Goal: Information Seeking & Learning: Compare options

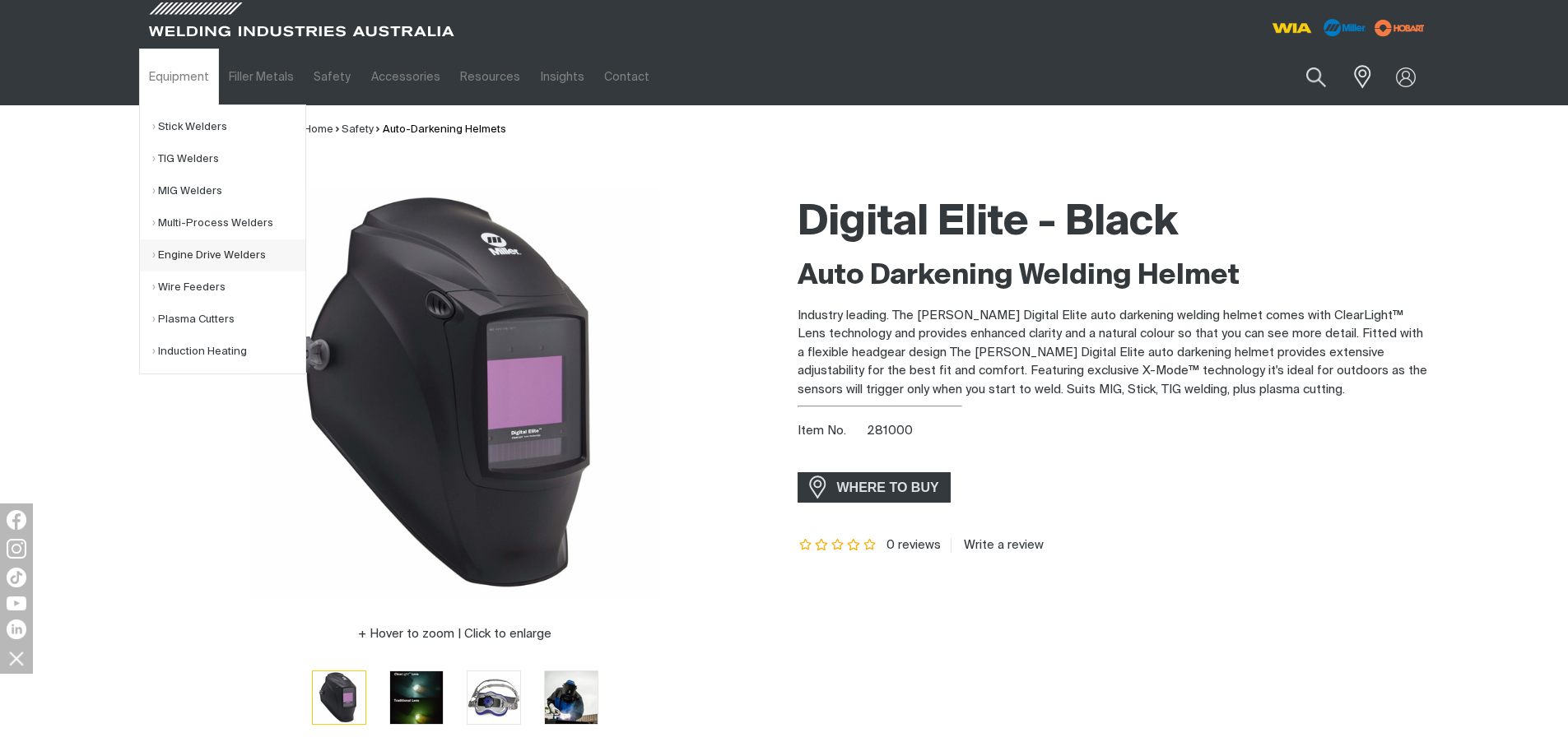
click at [170, 258] on link "Engine Drive Welders" at bounding box center [229, 255] width 154 height 32
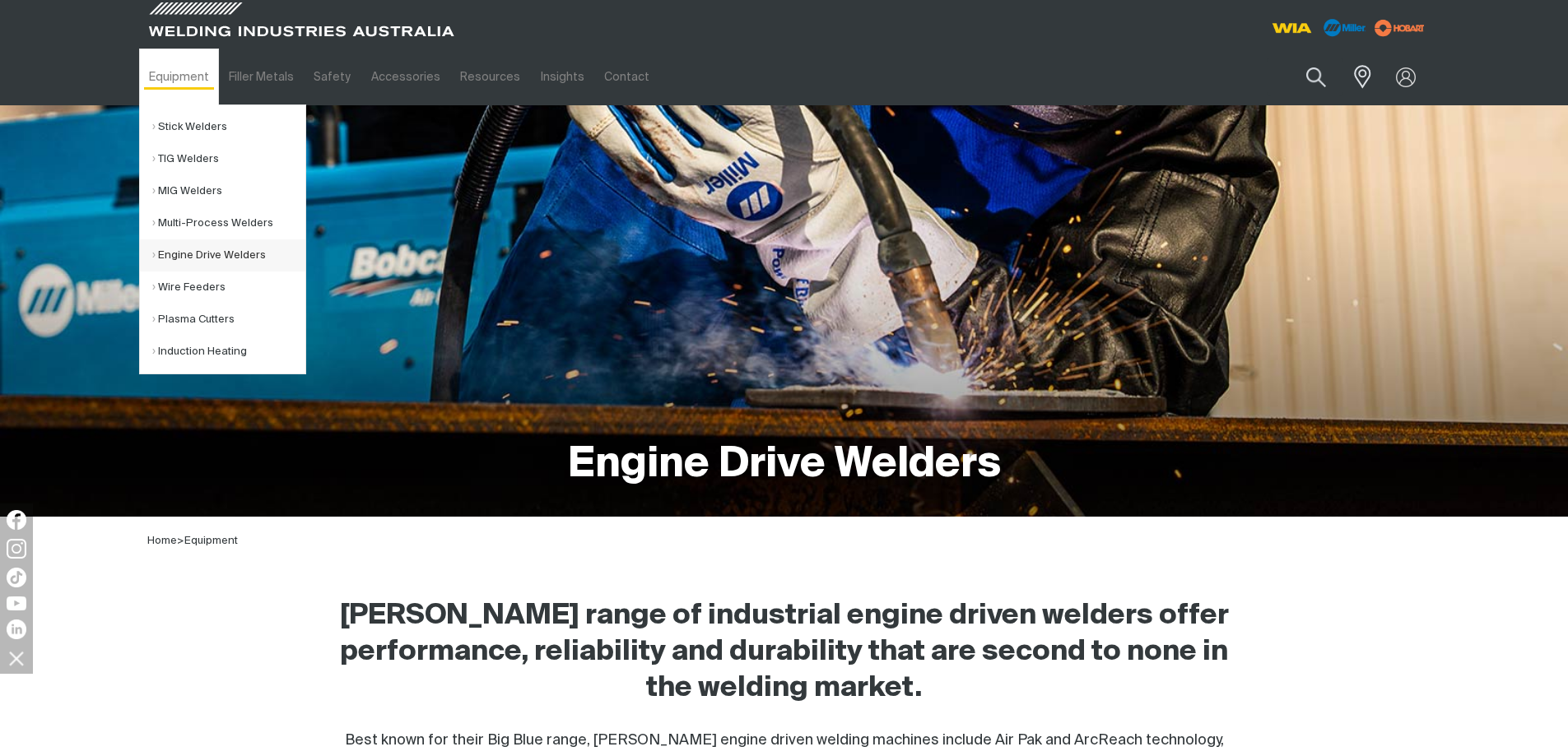
click at [188, 253] on link "Engine Drive Welders" at bounding box center [229, 255] width 154 height 32
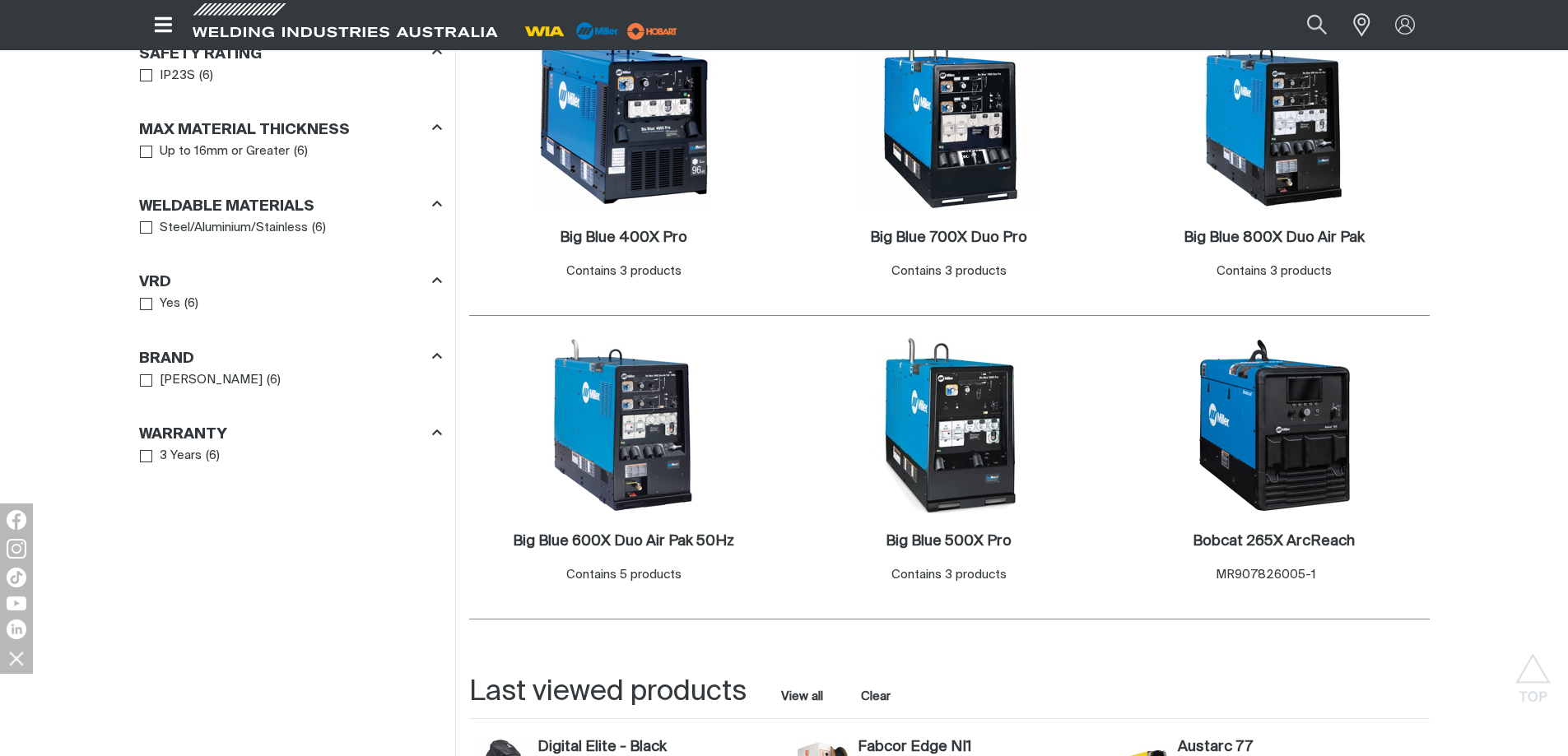
scroll to position [906, 0]
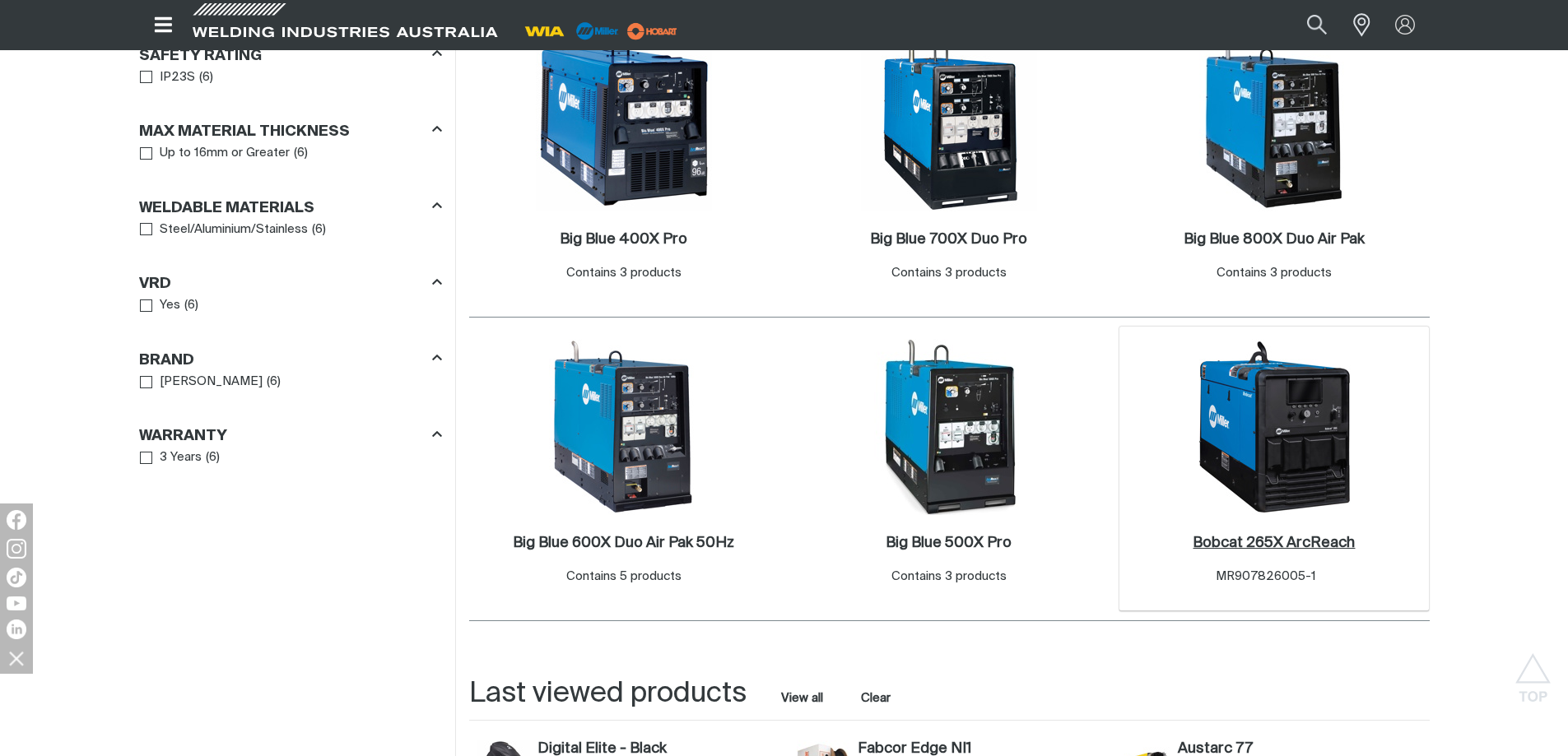
click at [1263, 548] on h2 "Bobcat 265X ArcReach ." at bounding box center [1274, 543] width 162 height 15
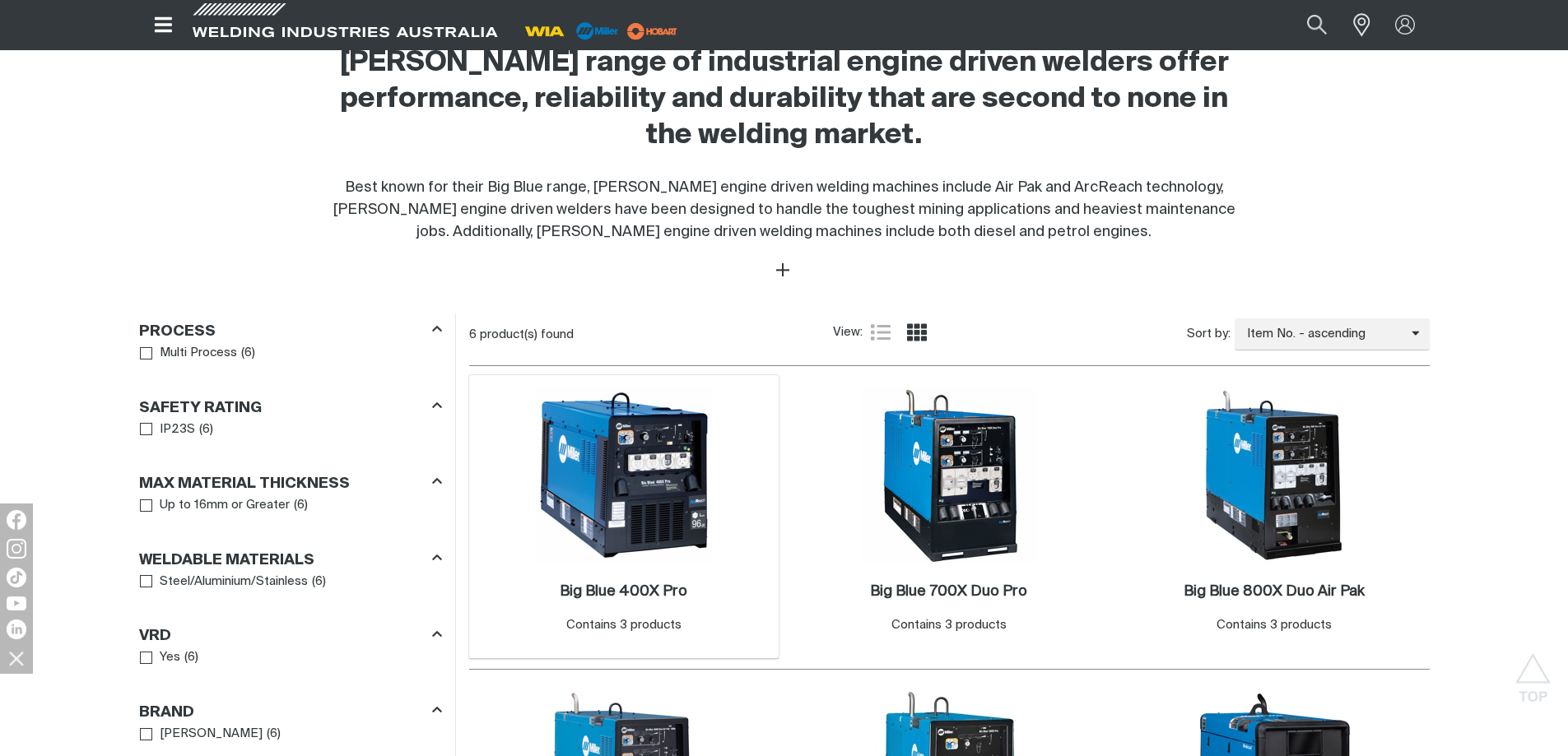
scroll to position [823, 0]
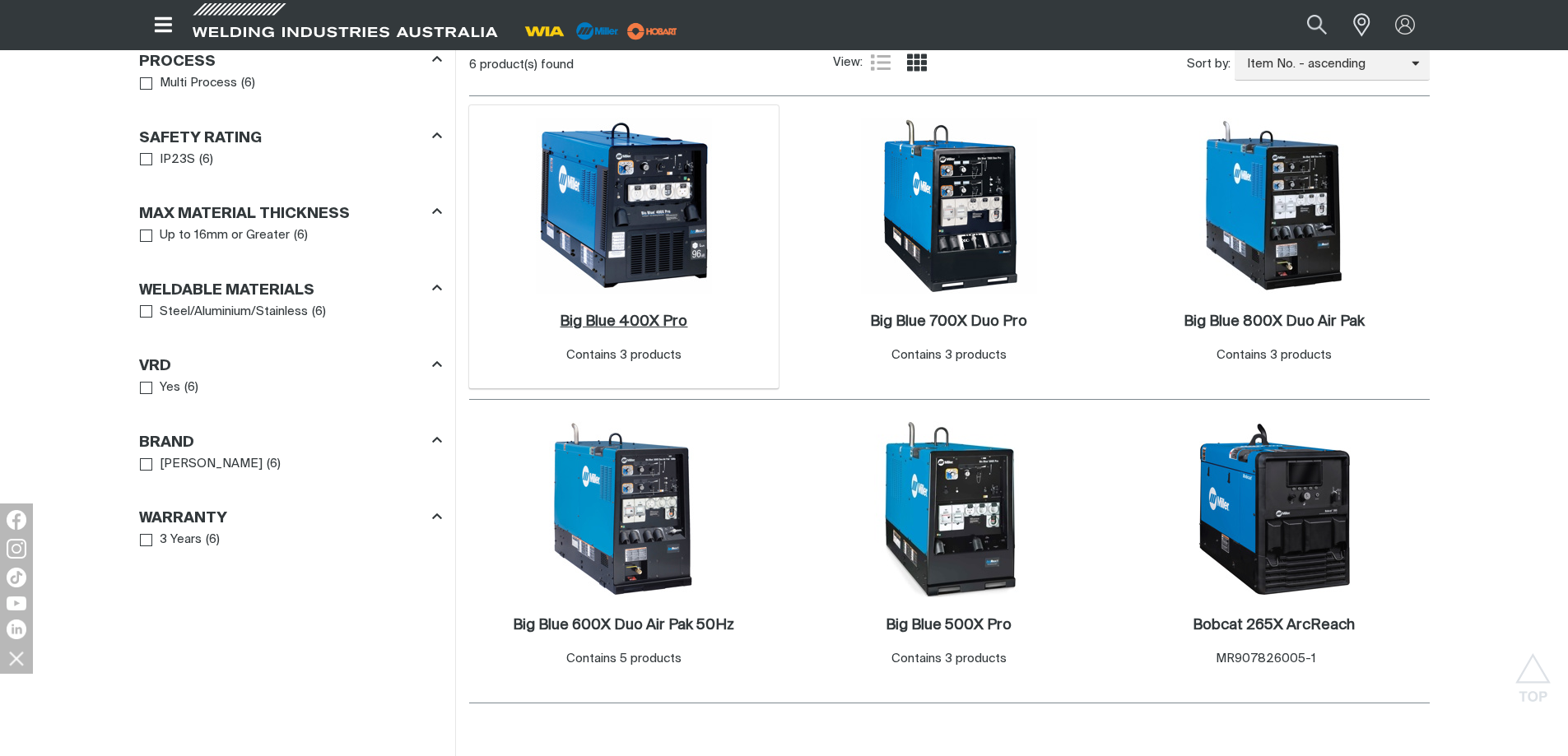
click at [644, 316] on h2 "Big Blue 400X Pro ." at bounding box center [623, 321] width 127 height 15
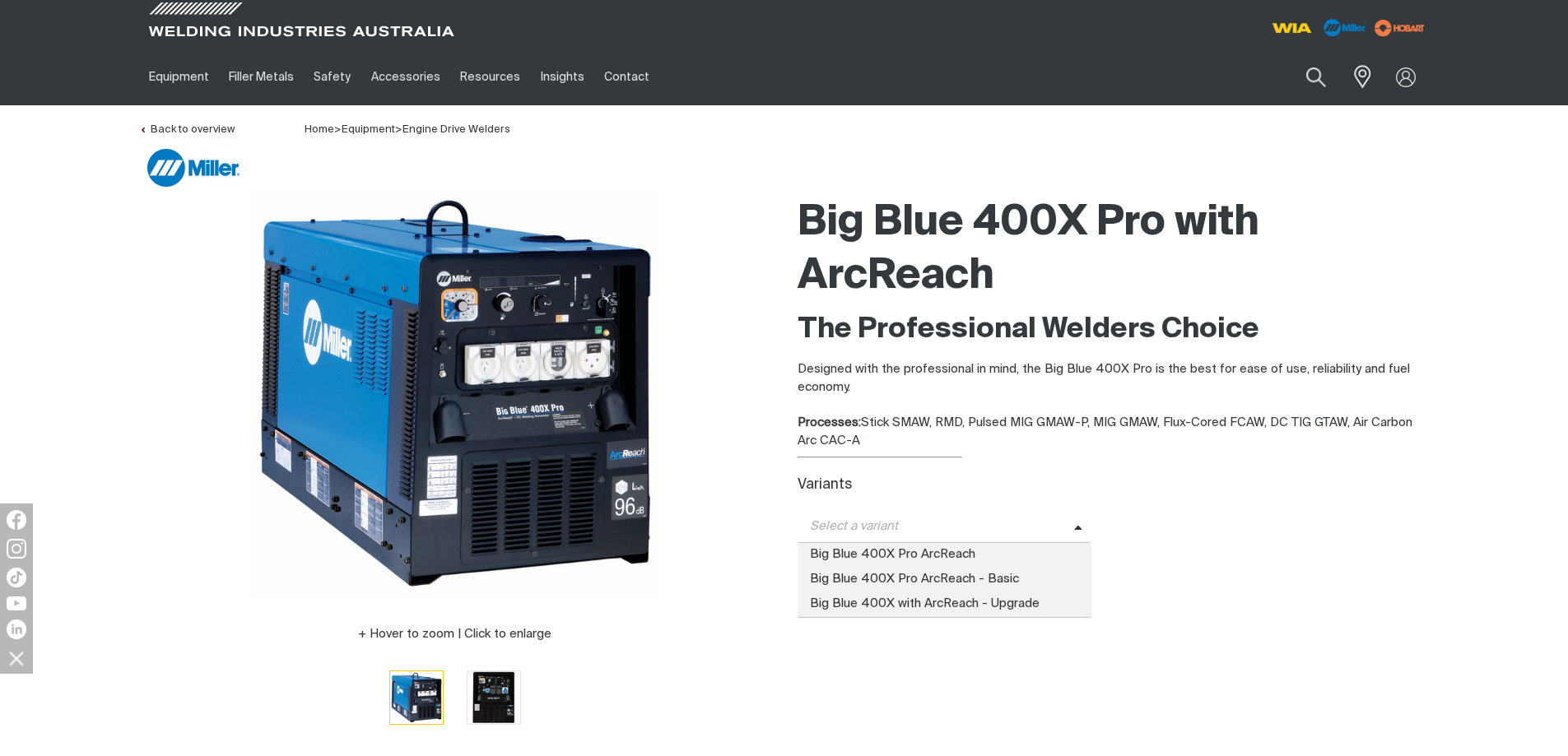
click at [1068, 523] on span "Select a variant" at bounding box center [935, 526] width 277 height 19
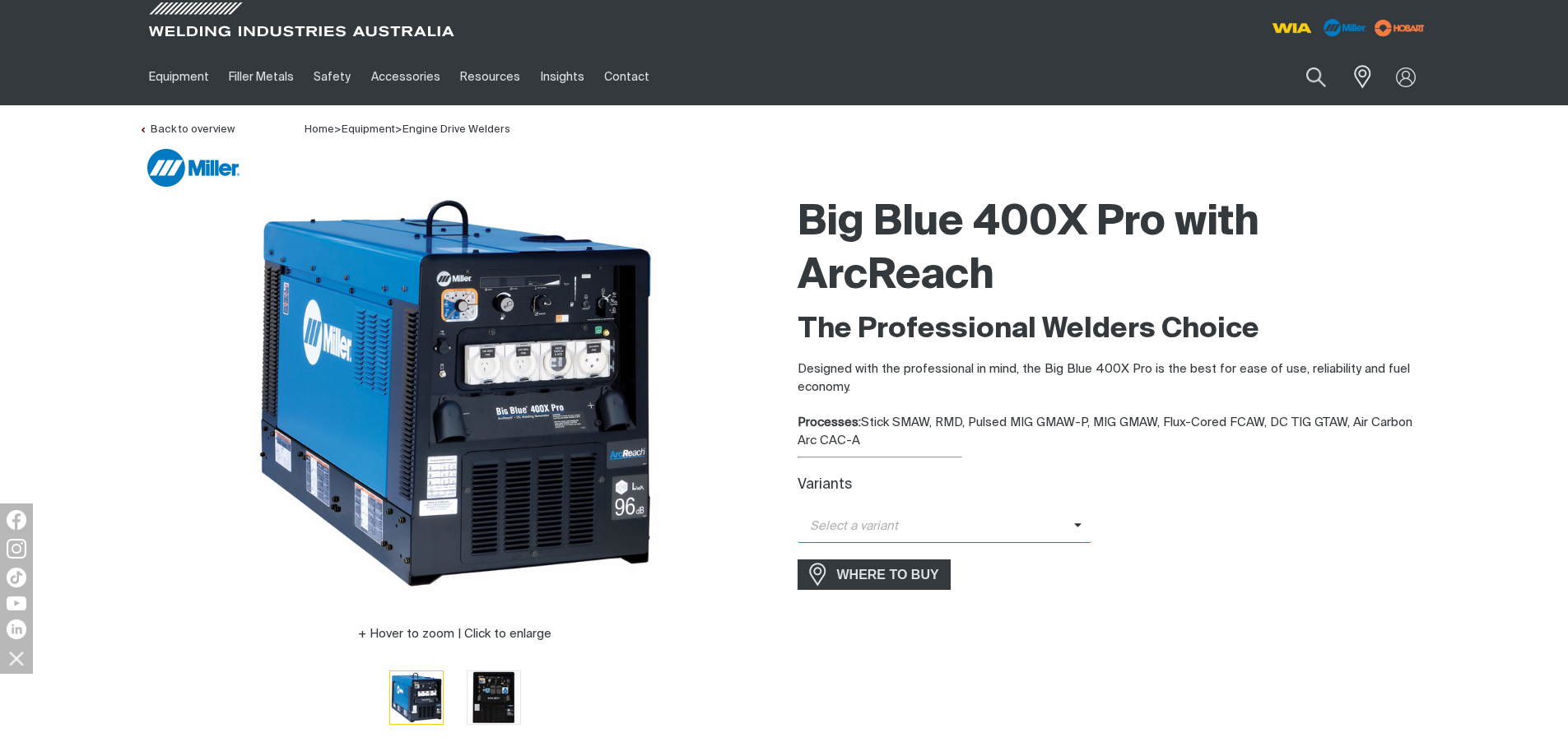
click at [1068, 523] on span "Select a variant" at bounding box center [935, 526] width 277 height 19
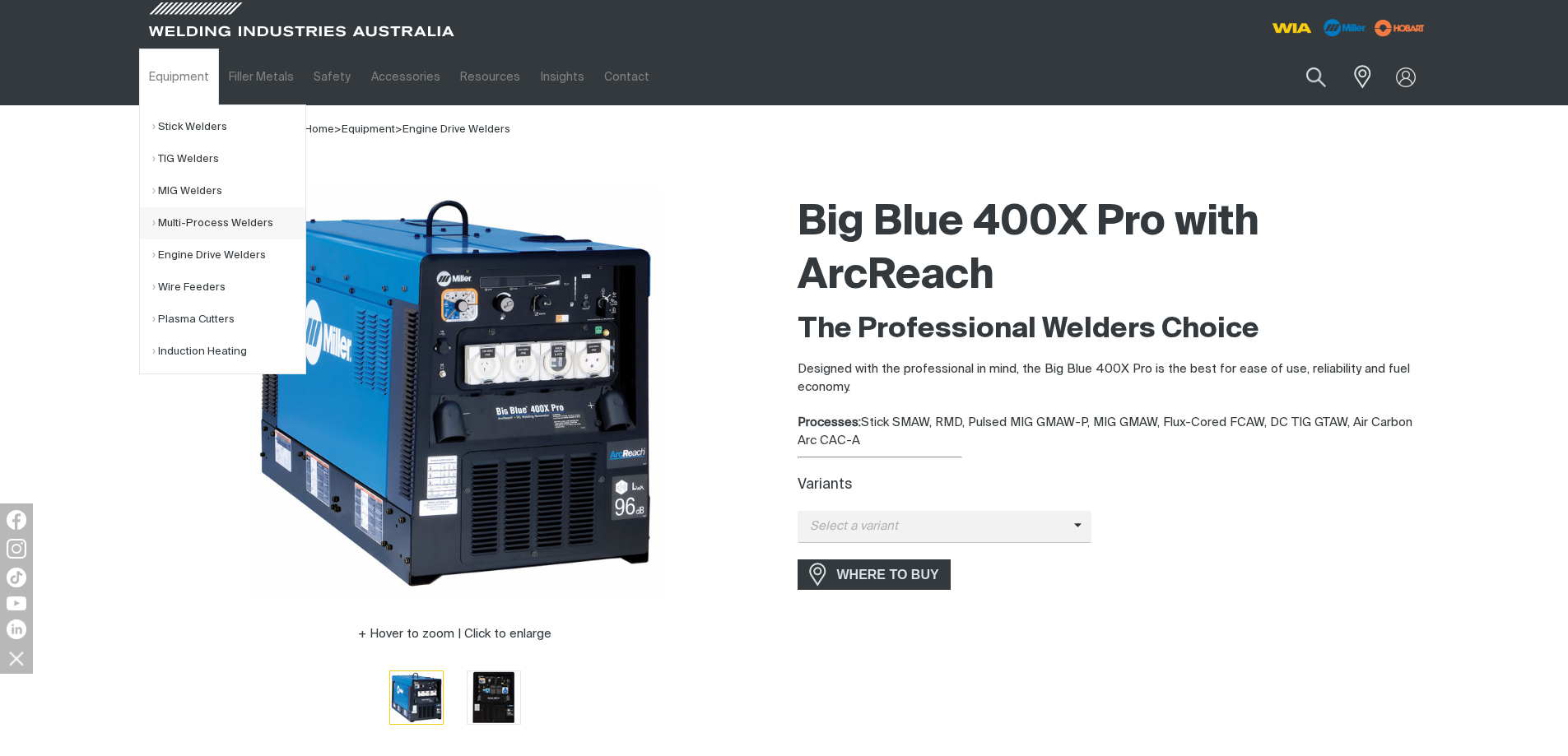
click at [185, 221] on link "Multi-Process Welders" at bounding box center [229, 223] width 154 height 32
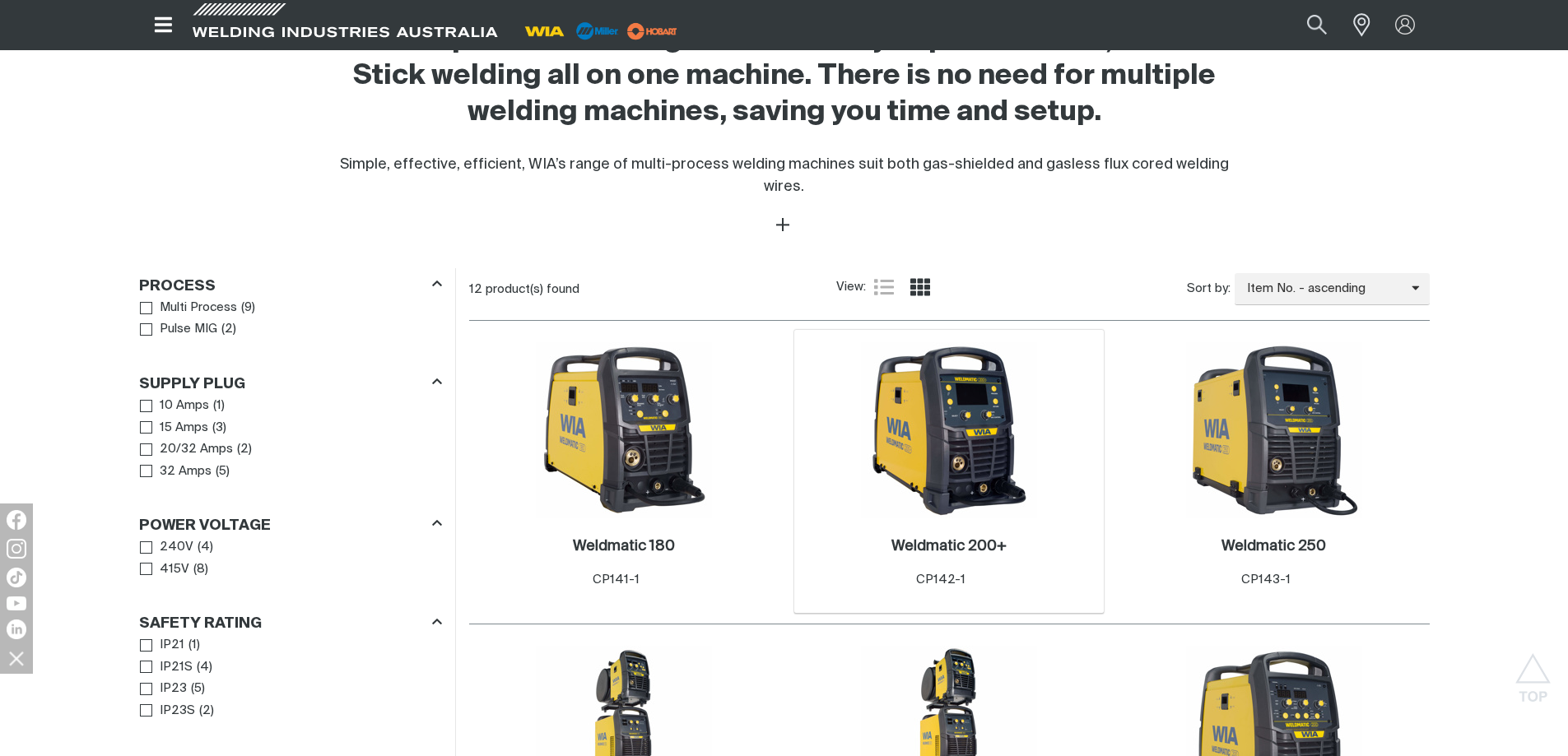
scroll to position [1152, 0]
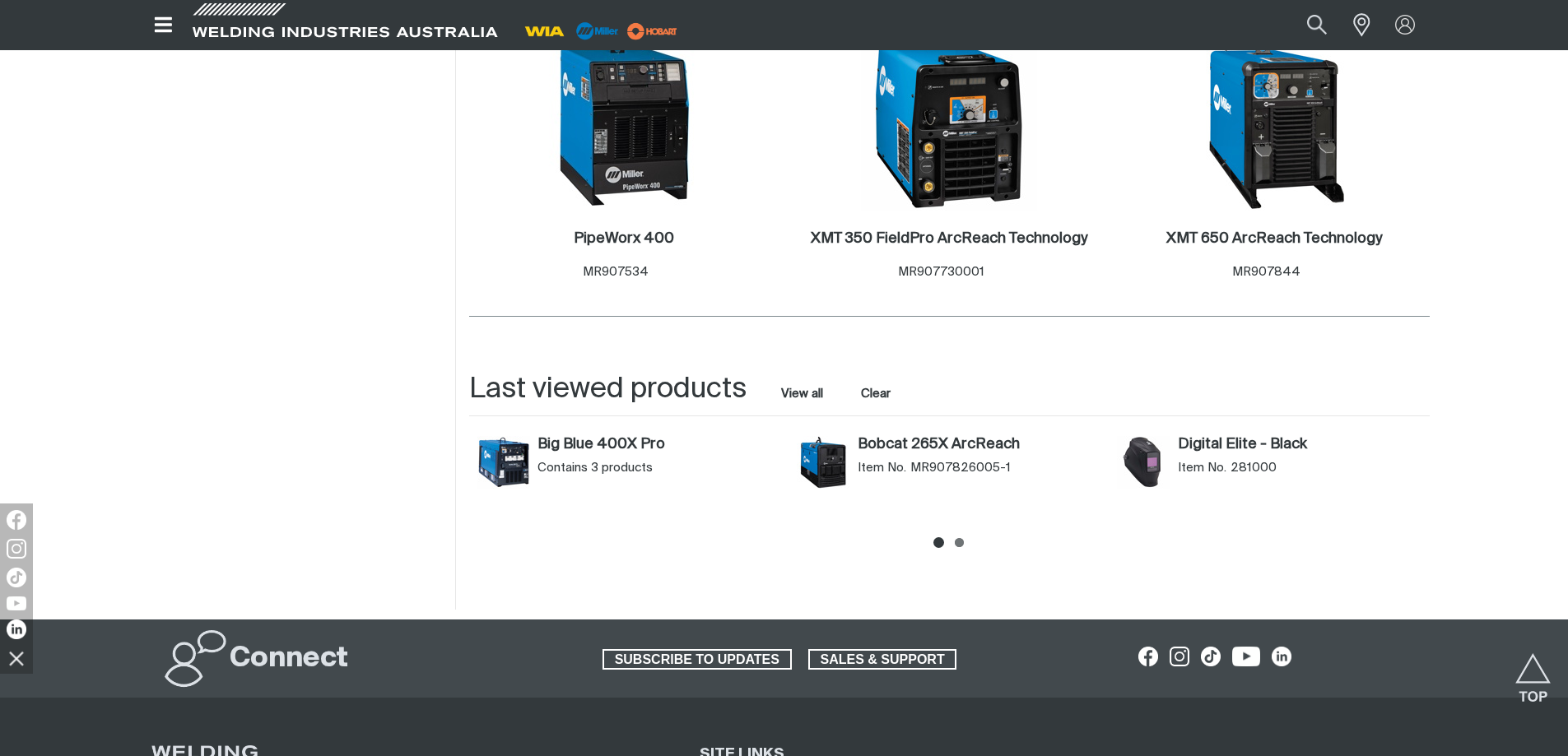
scroll to position [1070, 0]
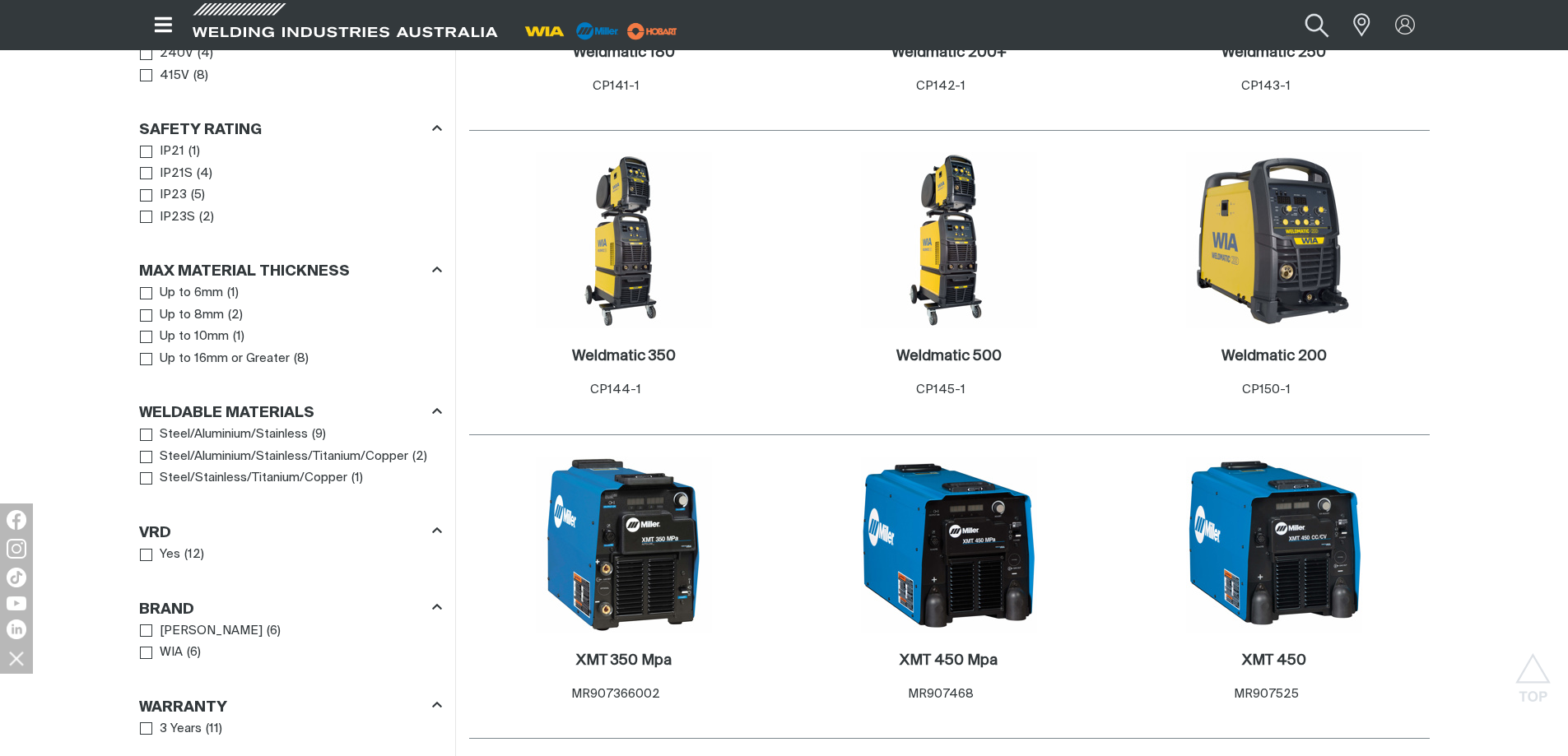
click at [1311, 26] on button "Search products" at bounding box center [1317, 24] width 67 height 44
click at [1133, 23] on input "Search" at bounding box center [1216, 25] width 253 height 35
type input "TRAILBLAZER"
click at [1289, 7] on button "Search products" at bounding box center [1317, 25] width 56 height 37
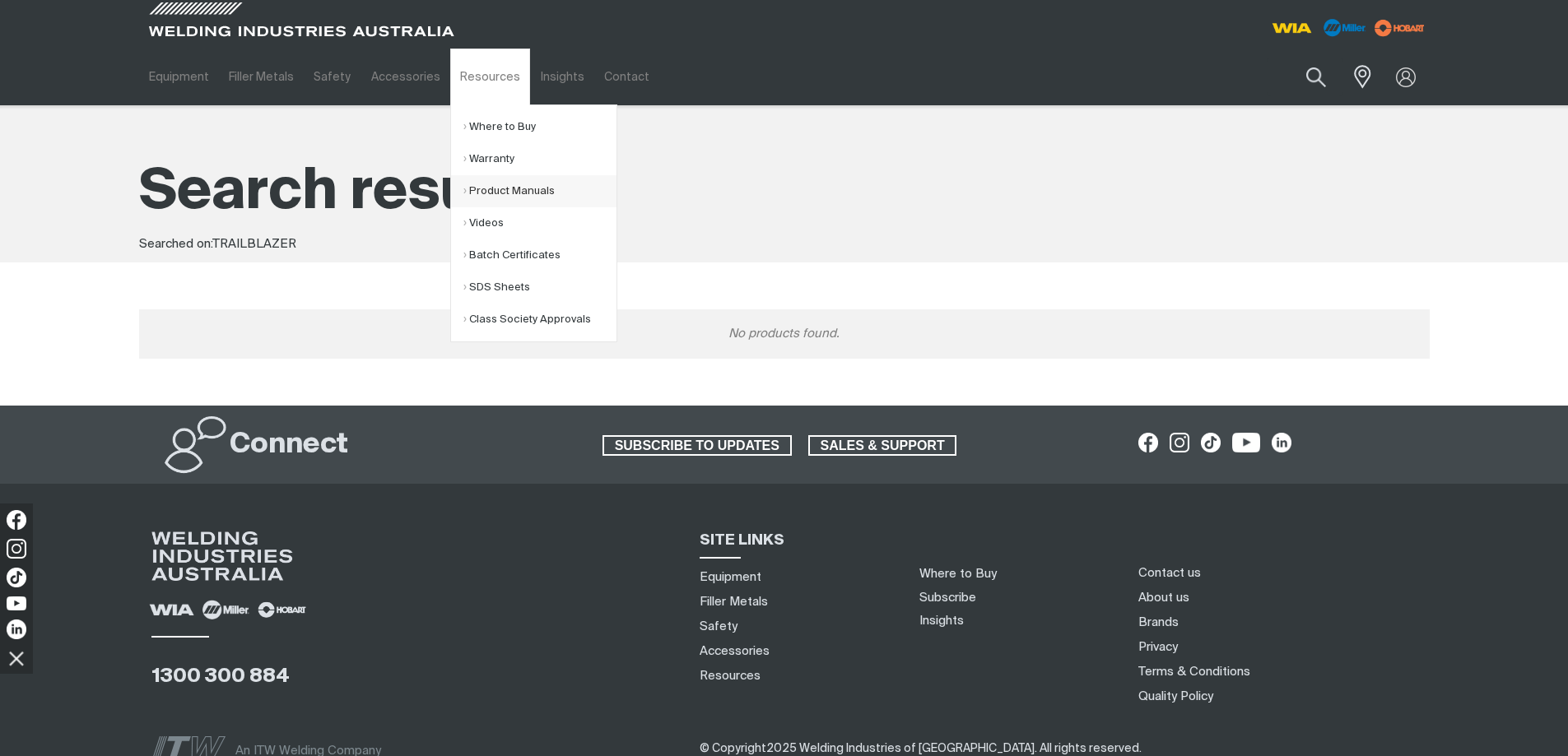
click at [486, 186] on link "Product Manuals" at bounding box center [540, 191] width 154 height 32
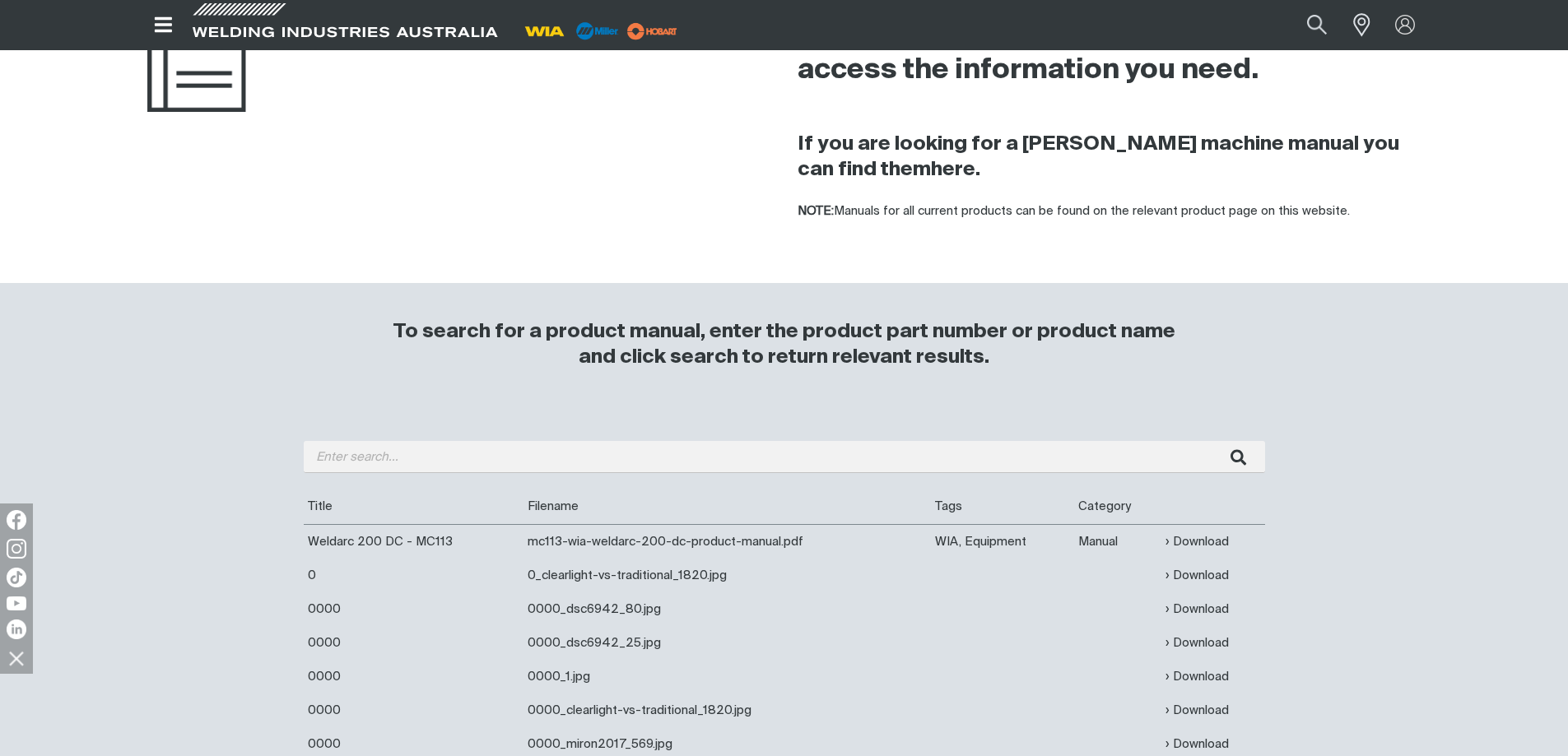
scroll to position [330, 0]
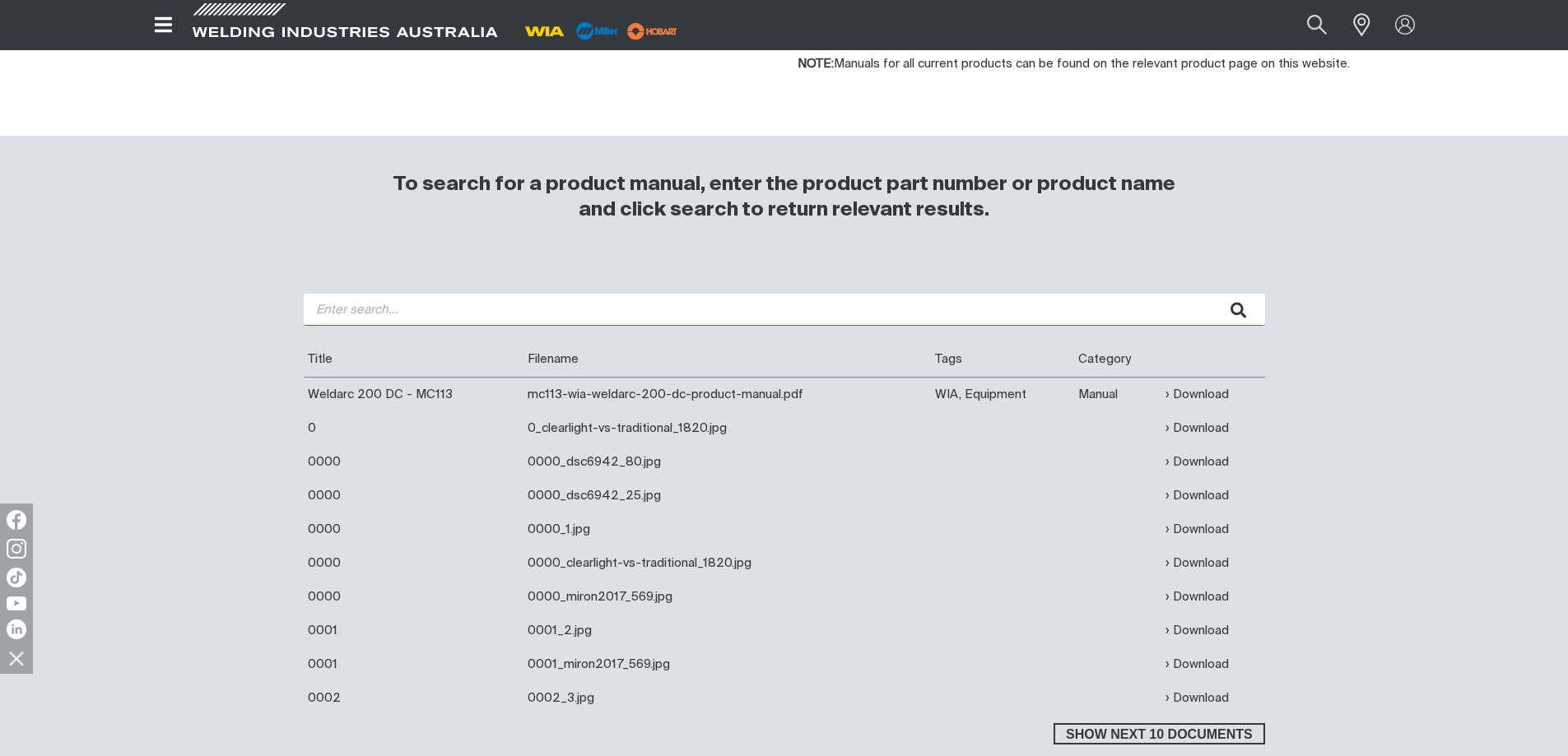
click at [548, 305] on input "search" at bounding box center [784, 309] width 962 height 32
type input "TRAILBLAZER"
click at [1213, 293] on button "submit" at bounding box center [1238, 309] width 52 height 32
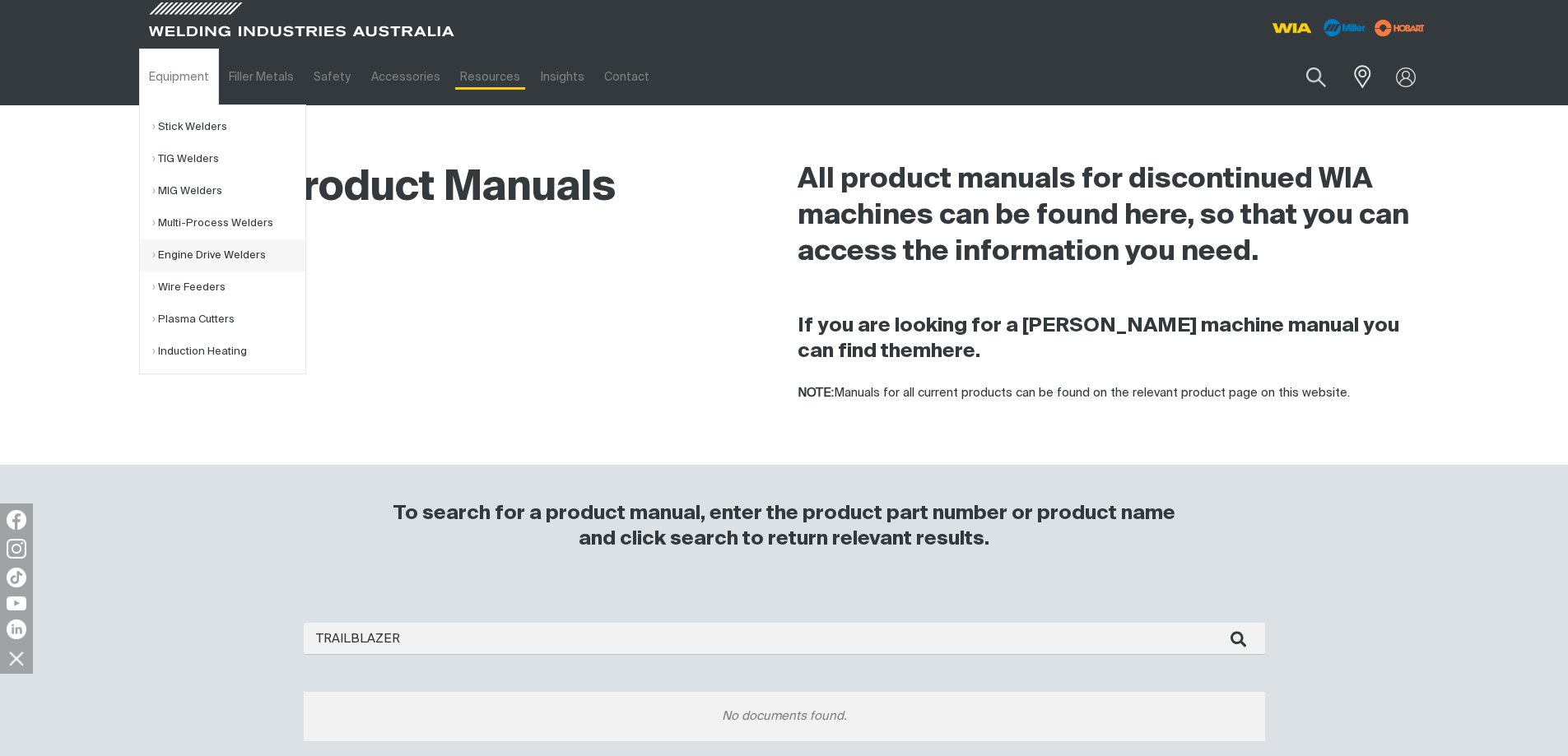
click at [185, 249] on link "Engine Drive Welders" at bounding box center [229, 255] width 154 height 32
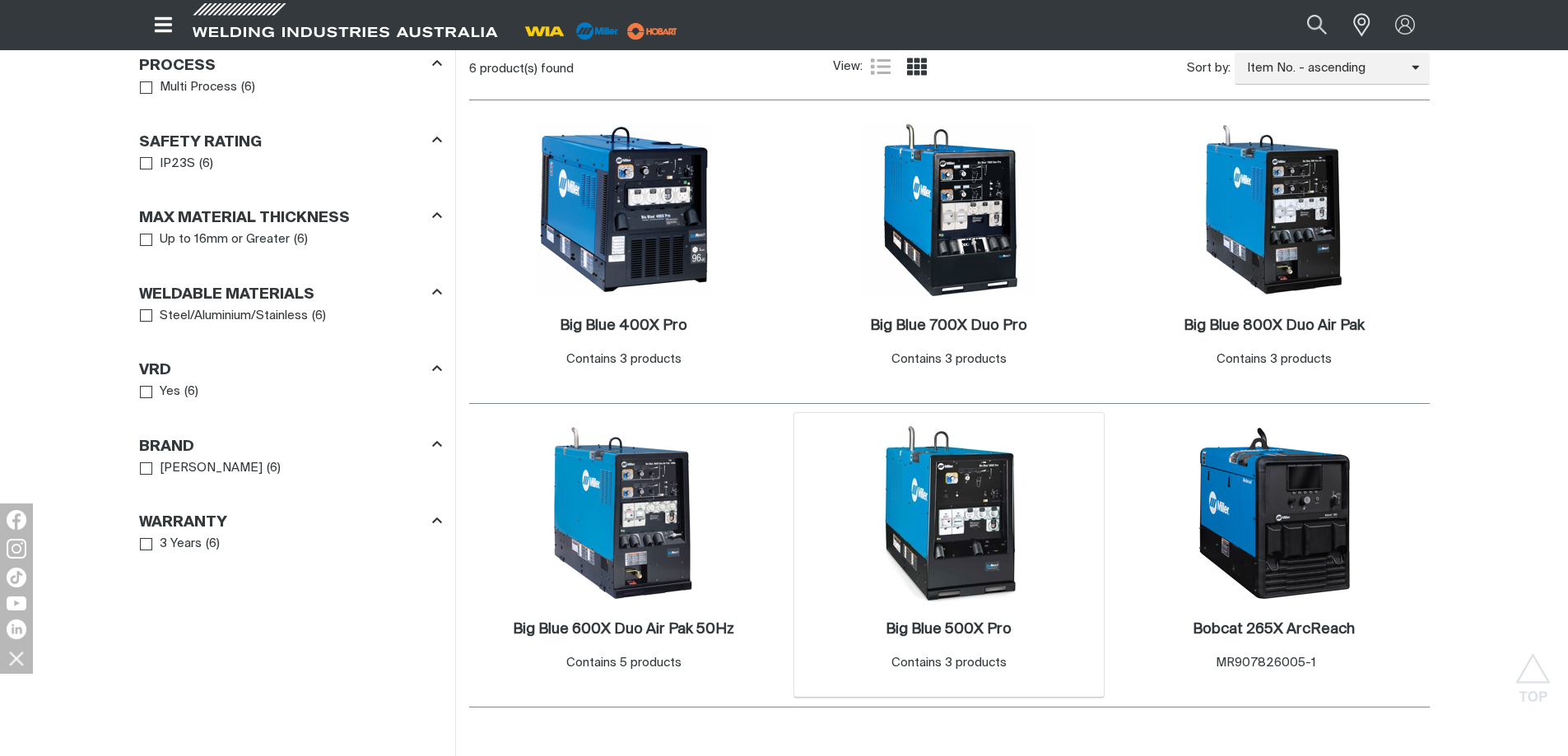
scroll to position [823, 0]
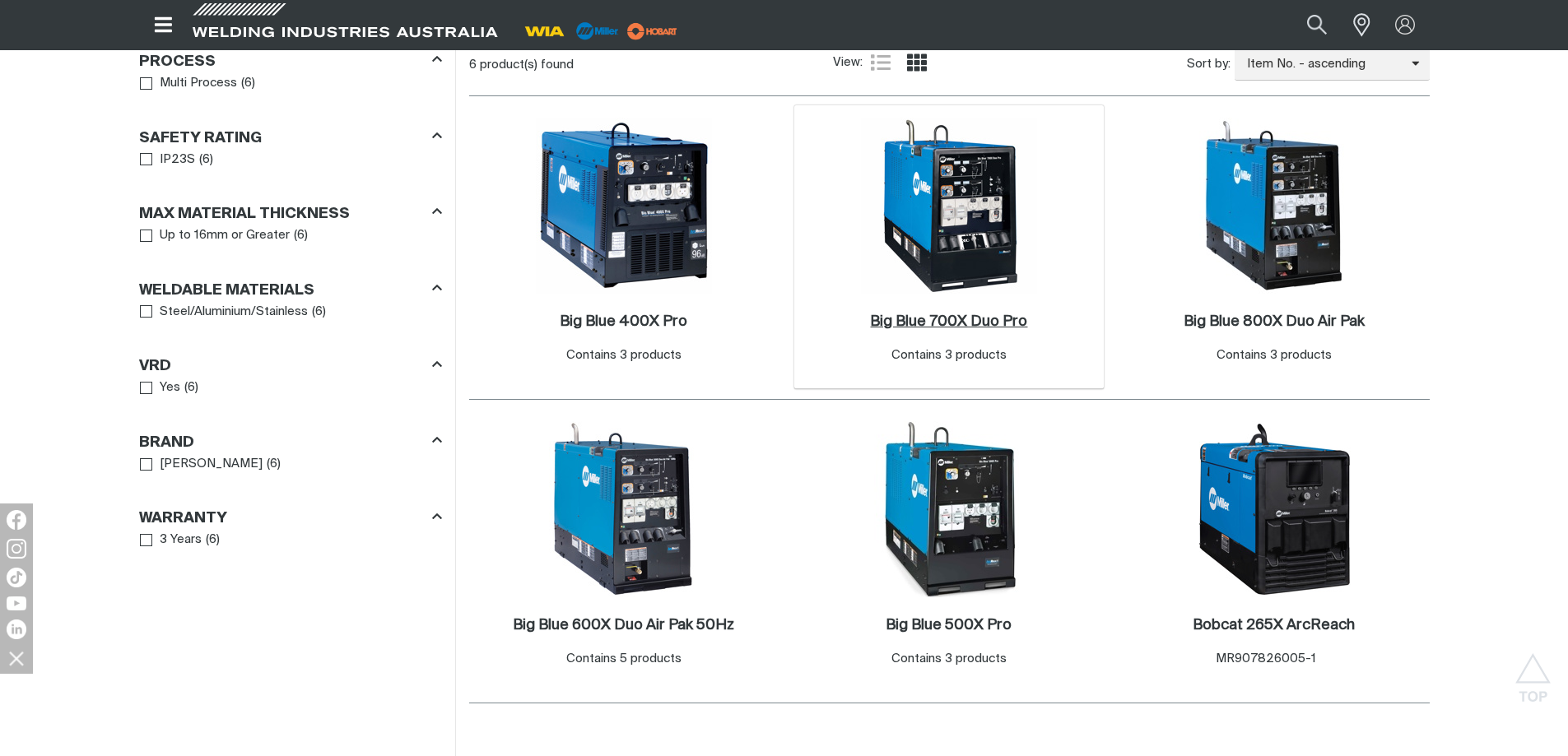
click at [921, 315] on h2 "Big Blue 700X Duo Pro ." at bounding box center [949, 321] width 157 height 15
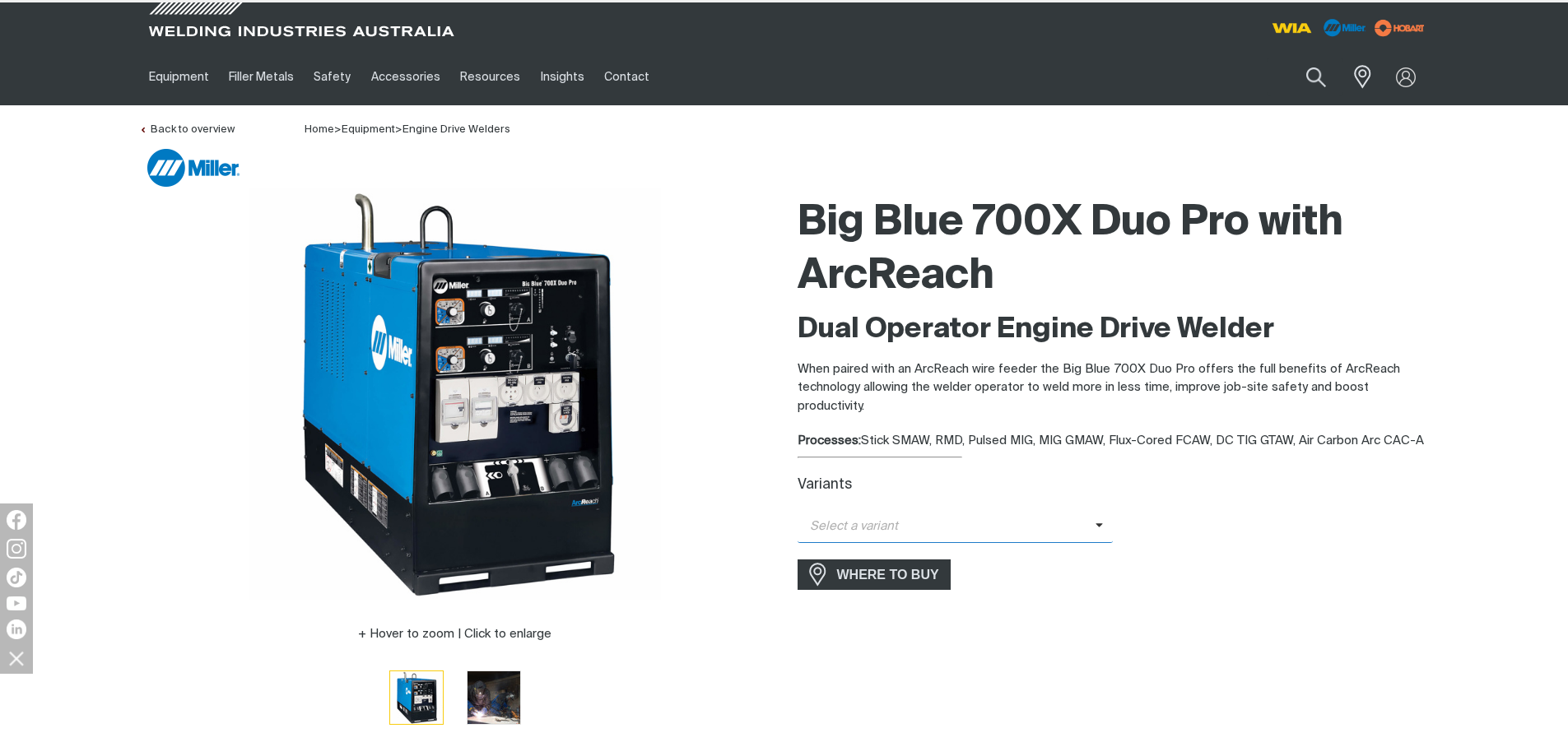
click at [1096, 532] on span at bounding box center [1104, 526] width 19 height 19
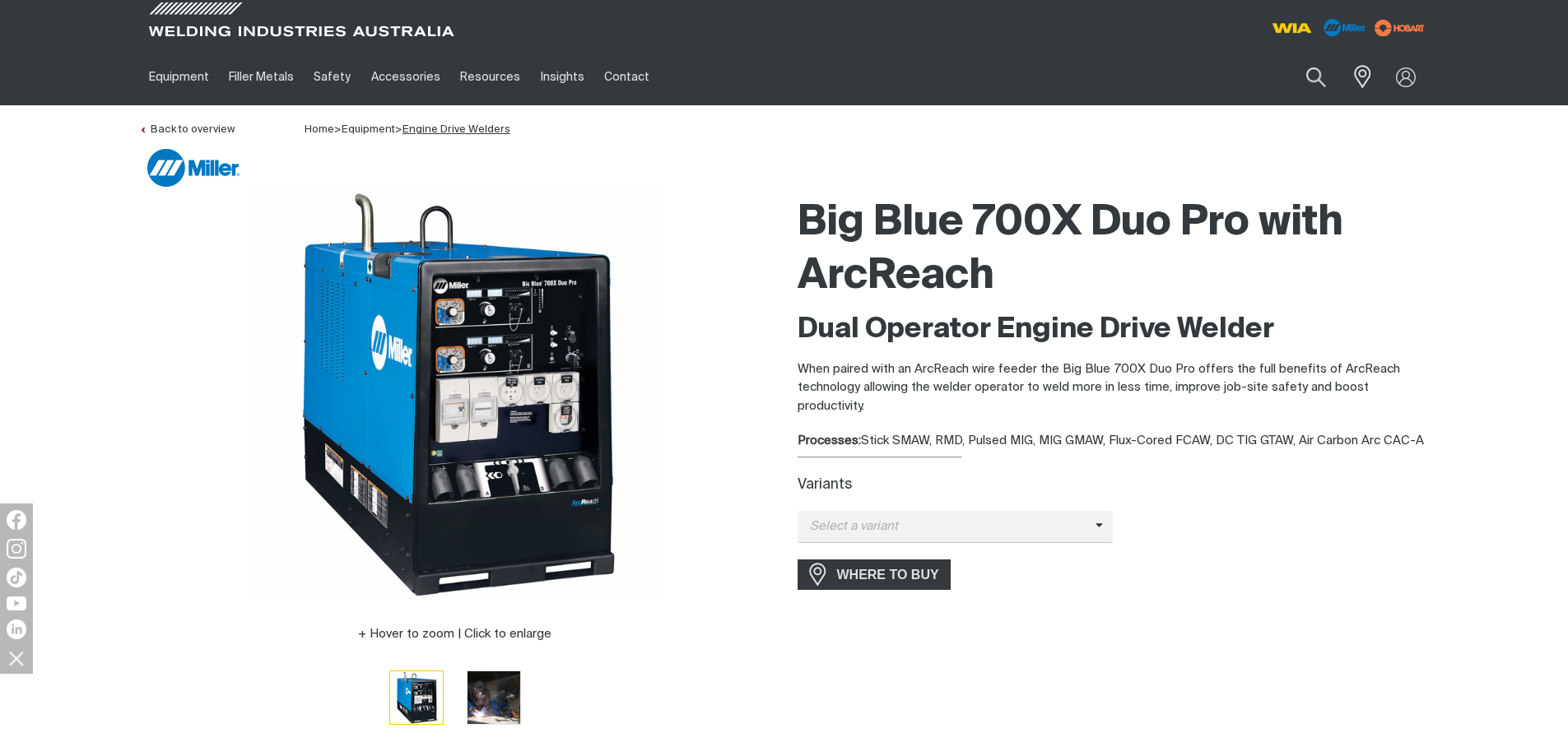
click at [413, 127] on link "Engine Drive Welders" at bounding box center [457, 129] width 108 height 11
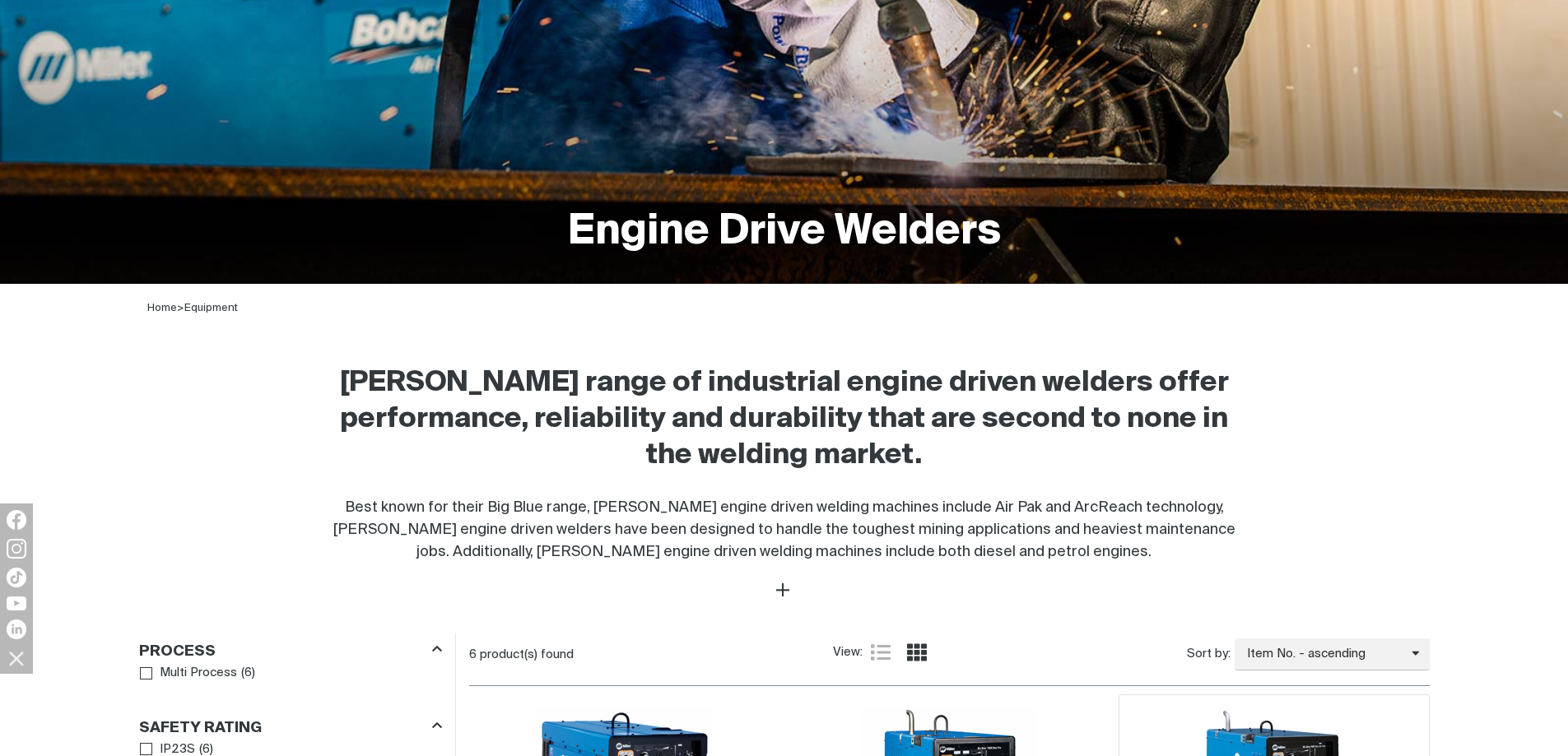
scroll to position [576, 0]
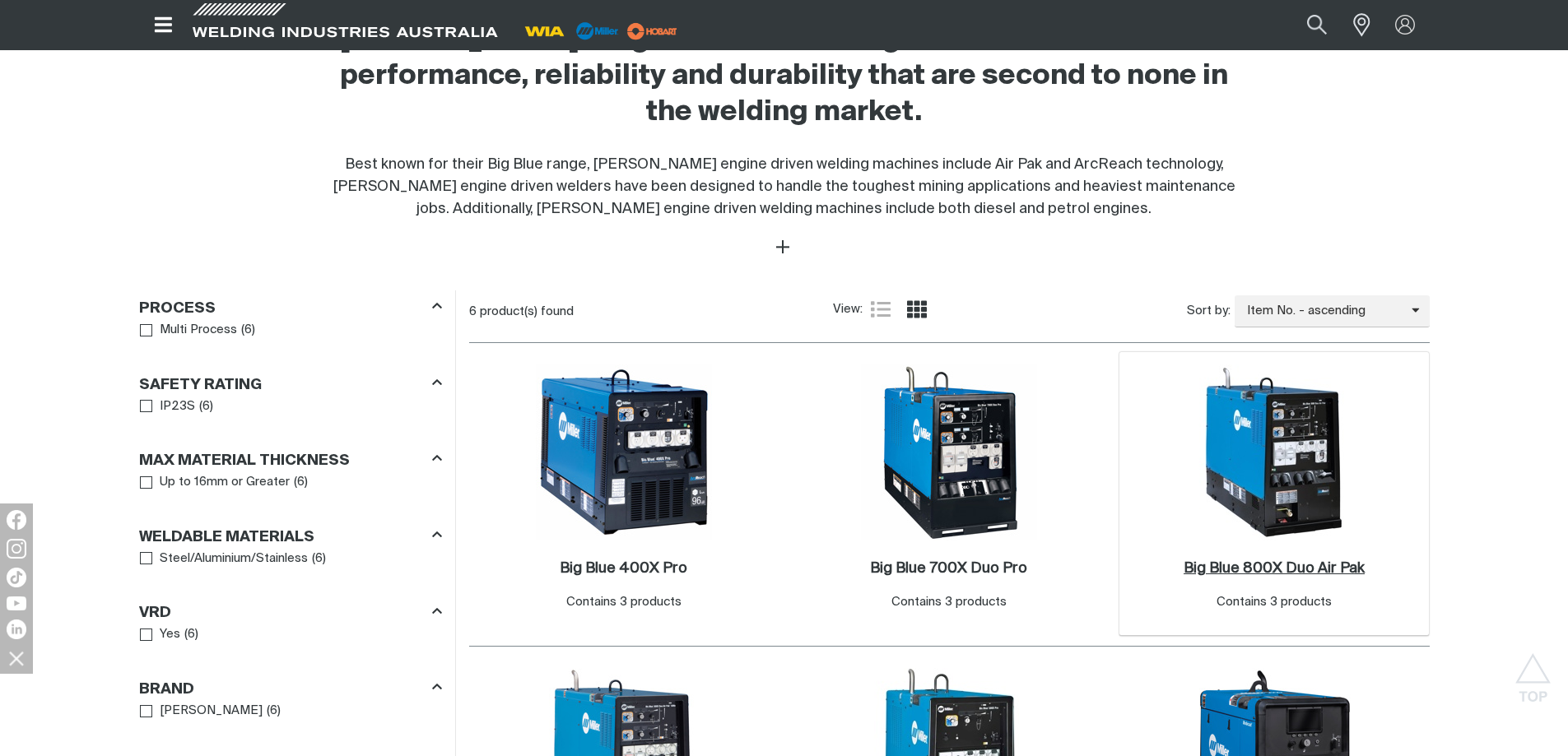
click at [1249, 573] on h2 "Big Blue 800X Duo Air Pak ." at bounding box center [1274, 568] width 181 height 15
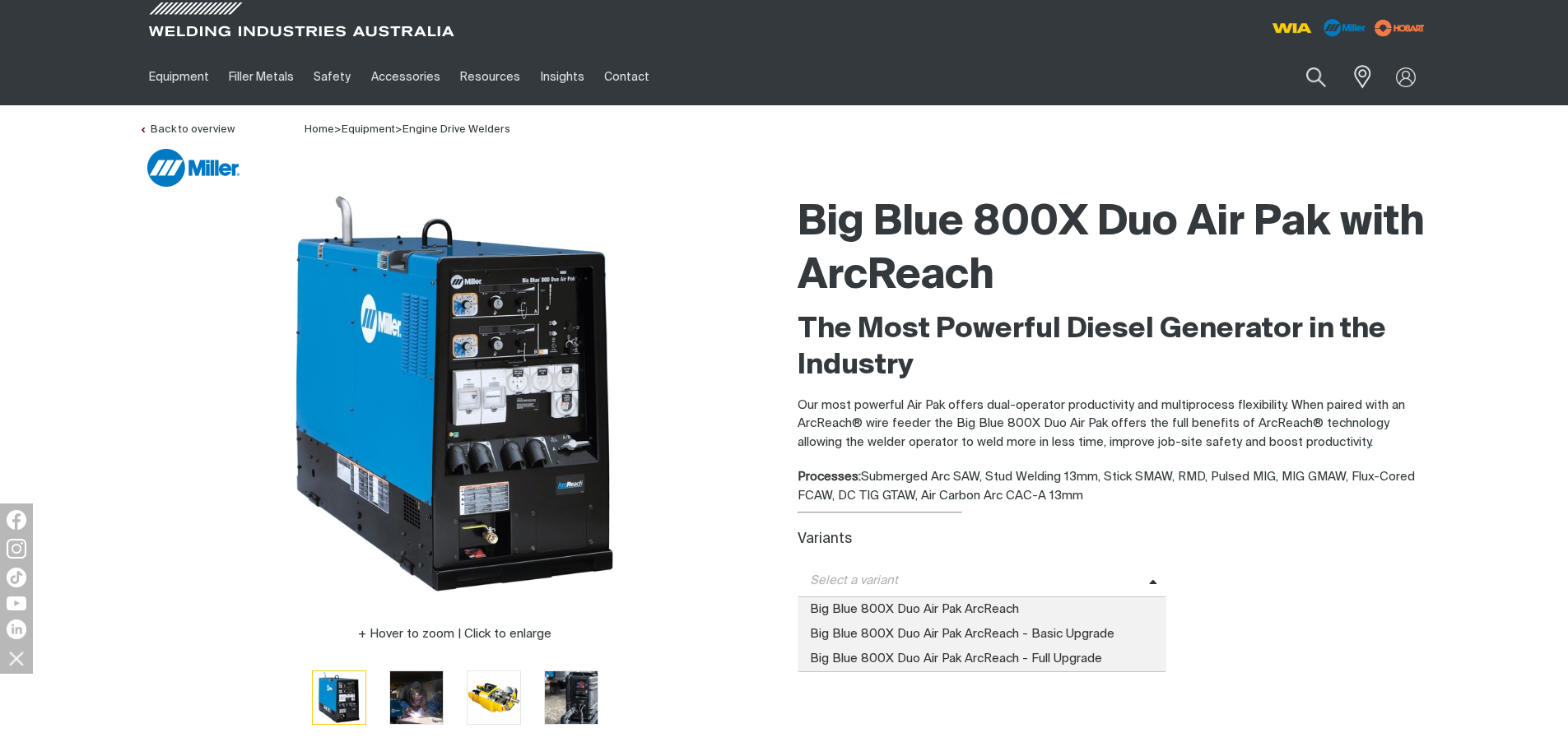
click at [1144, 574] on span "Select a variant" at bounding box center [972, 581] width 351 height 19
click at [1151, 549] on div "Variants" at bounding box center [1113, 541] width 632 height 18
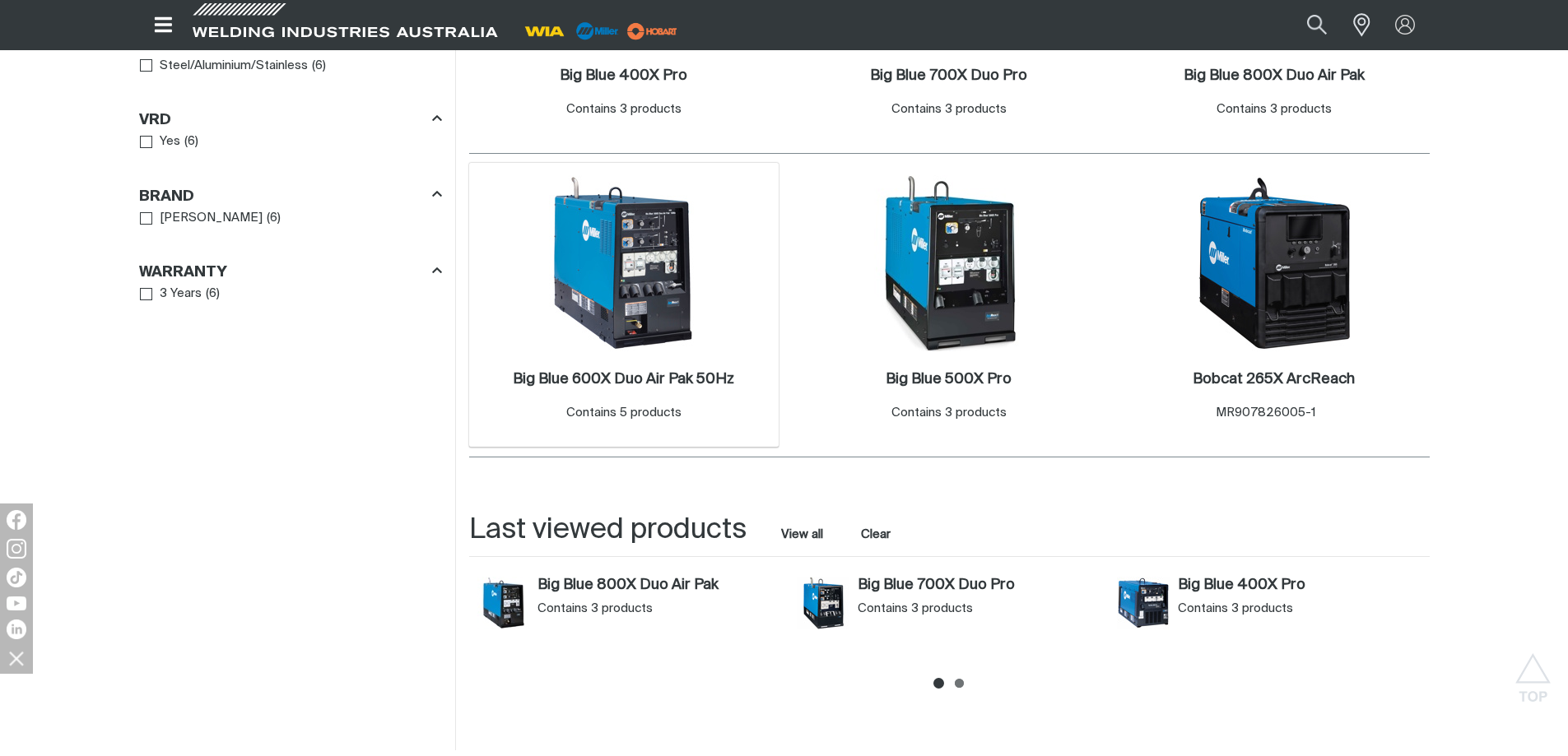
scroll to position [1070, 0]
click at [599, 382] on h2 "Big Blue 600X Duo Air Pak 50Hz ." at bounding box center [623, 378] width 221 height 15
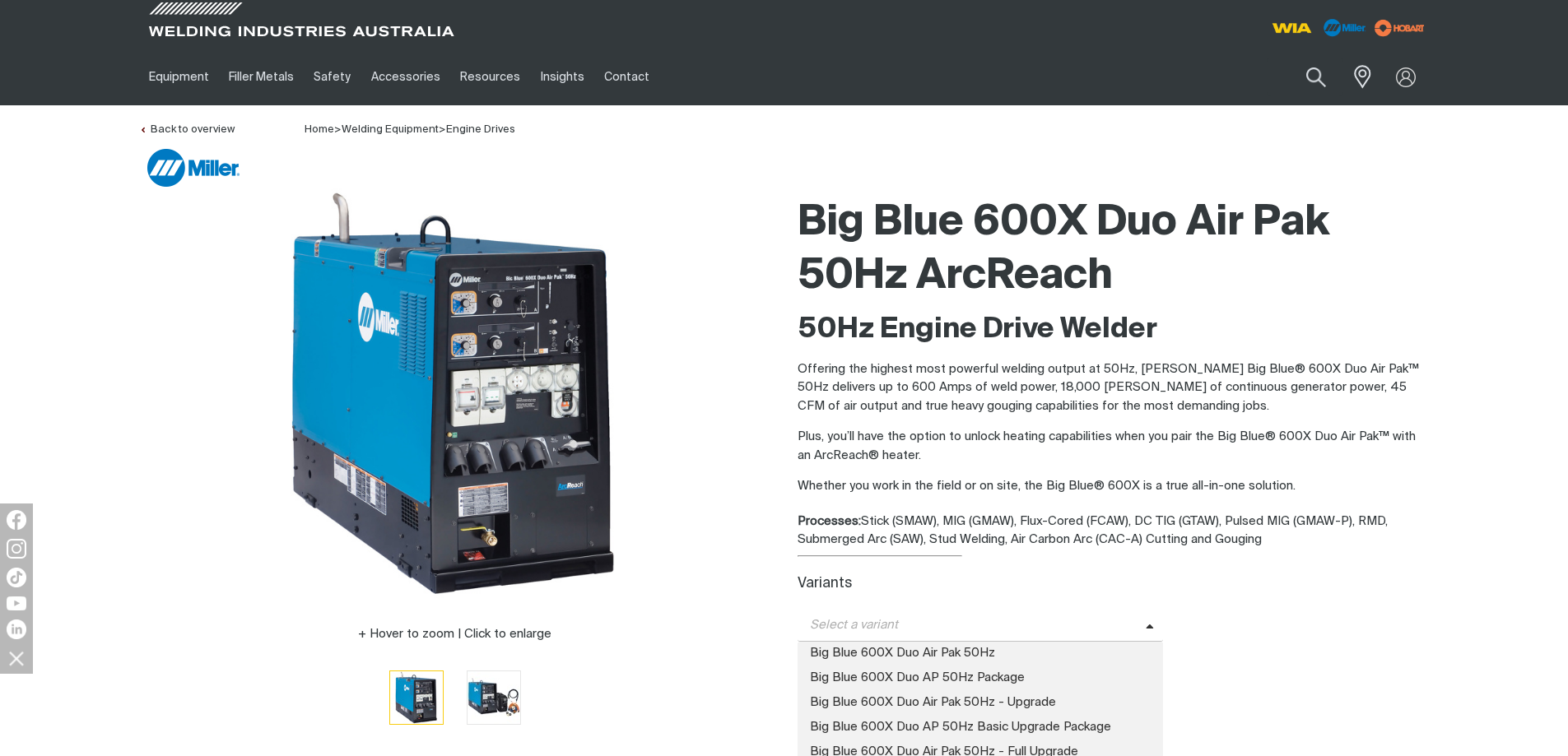
click at [1133, 630] on span "Select a variant" at bounding box center [971, 625] width 348 height 19
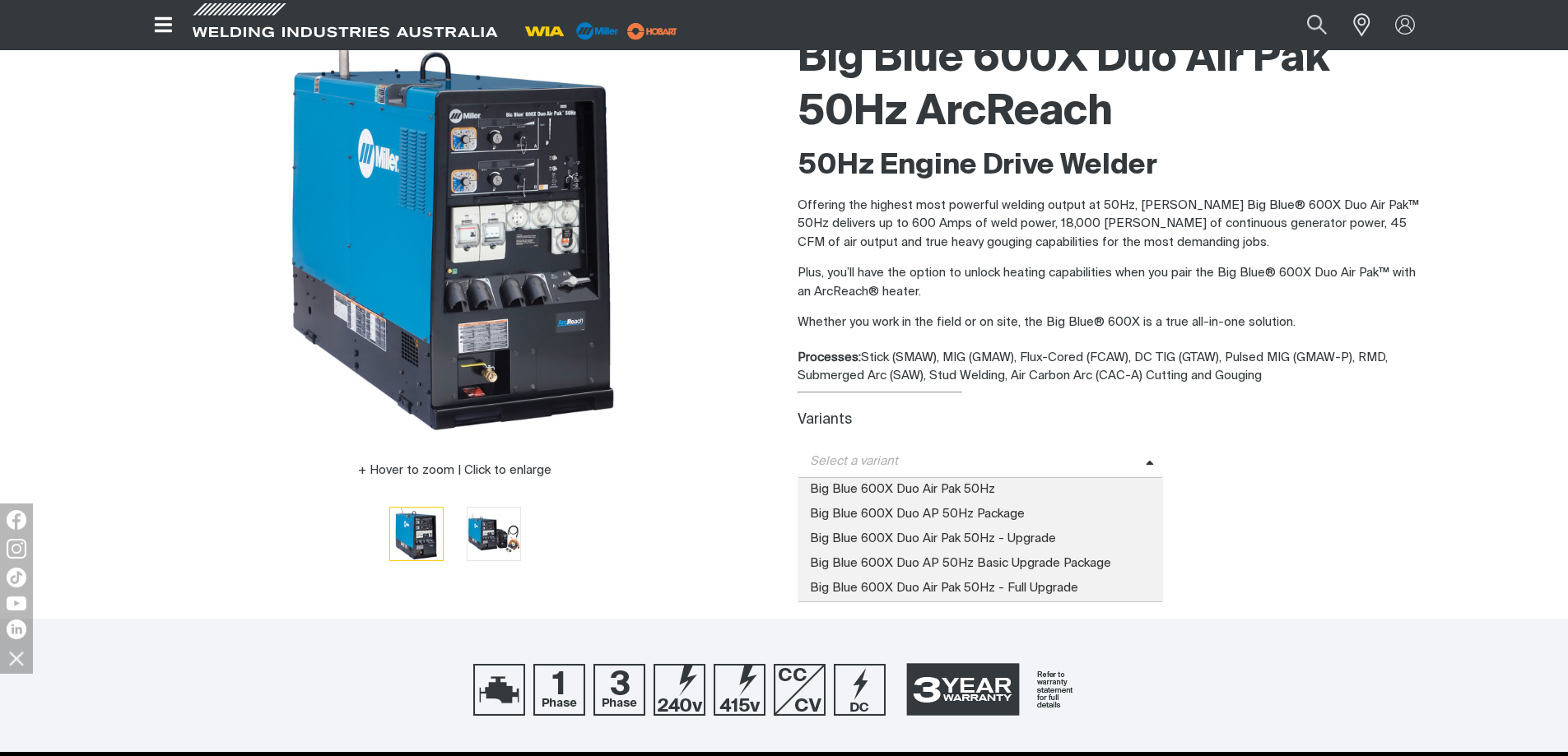
scroll to position [164, 0]
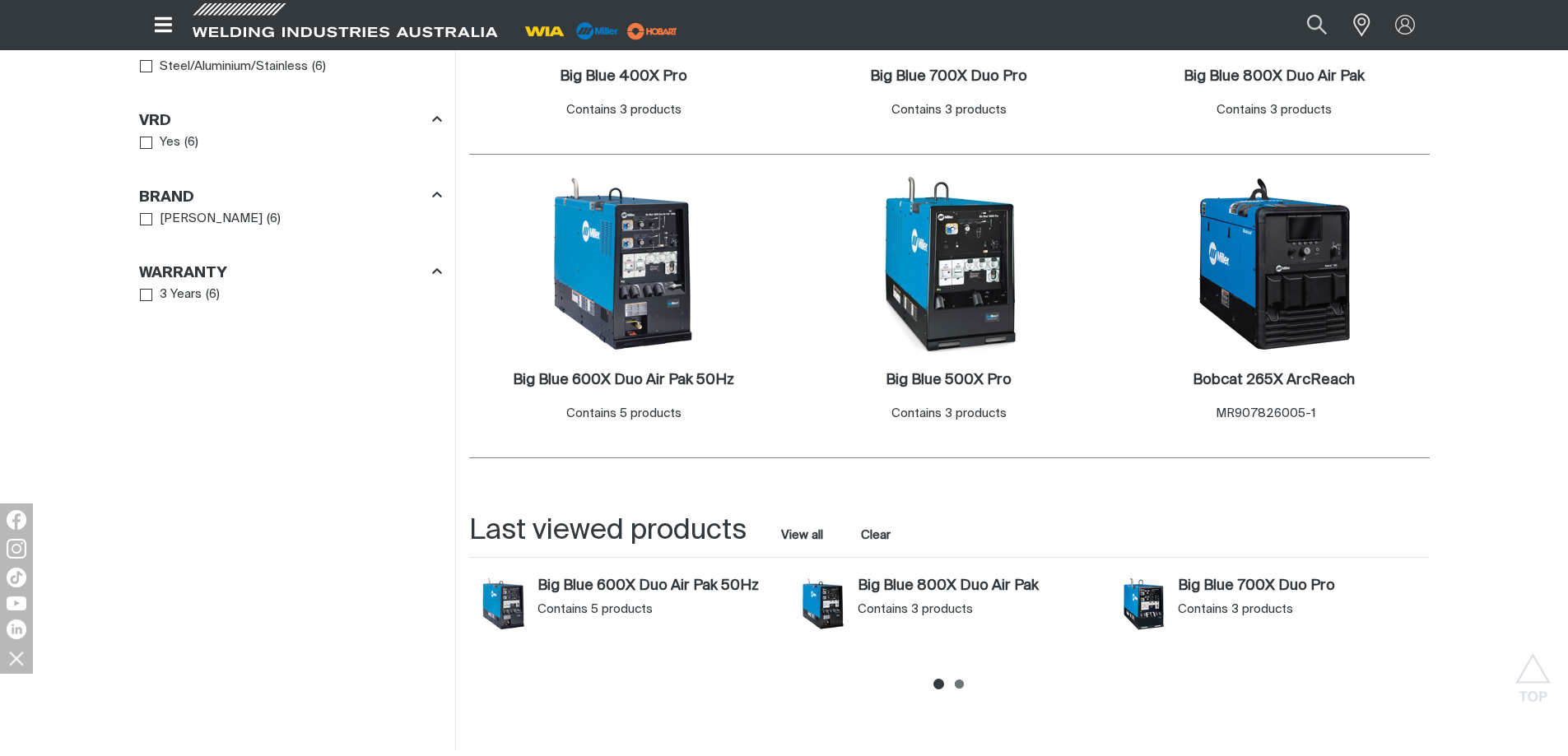
scroll to position [1070, 0]
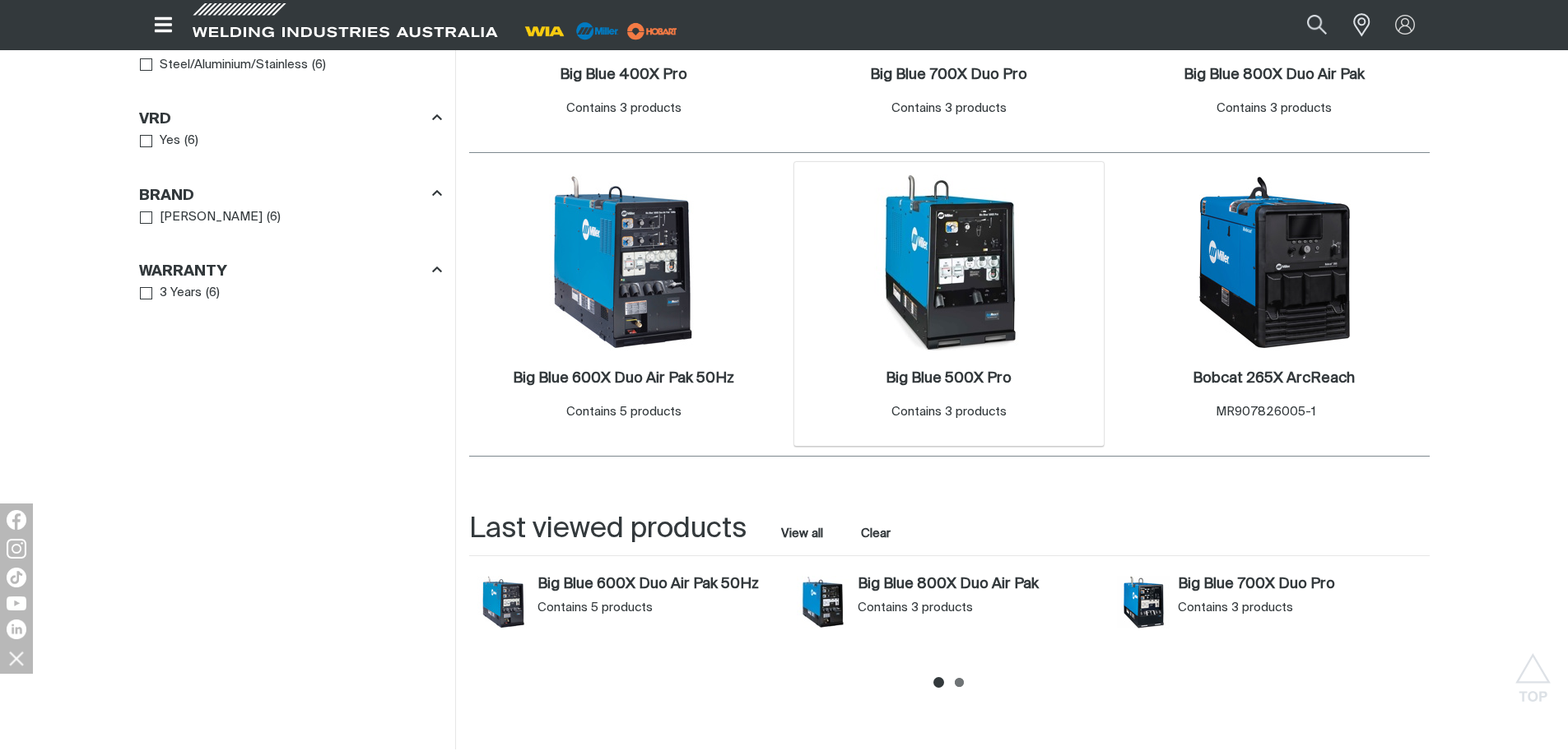
click at [935, 396] on div "Big Blue 500X Pro . Contains 3 products" at bounding box center [949, 396] width 126 height 53
click at [935, 382] on h2 "Big Blue 500X Pro ." at bounding box center [949, 378] width 126 height 15
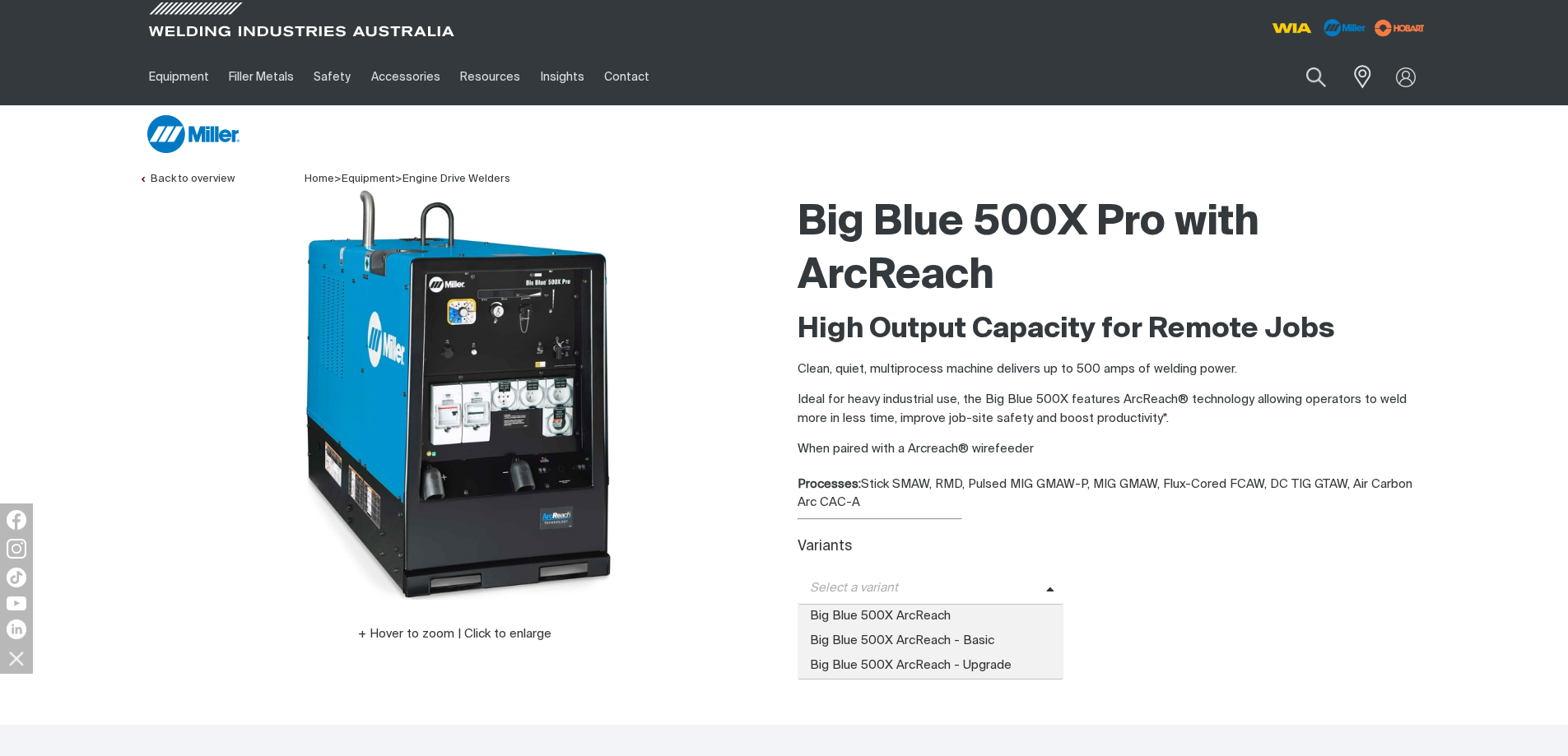
click at [1047, 593] on icon at bounding box center [1051, 591] width 8 height 13
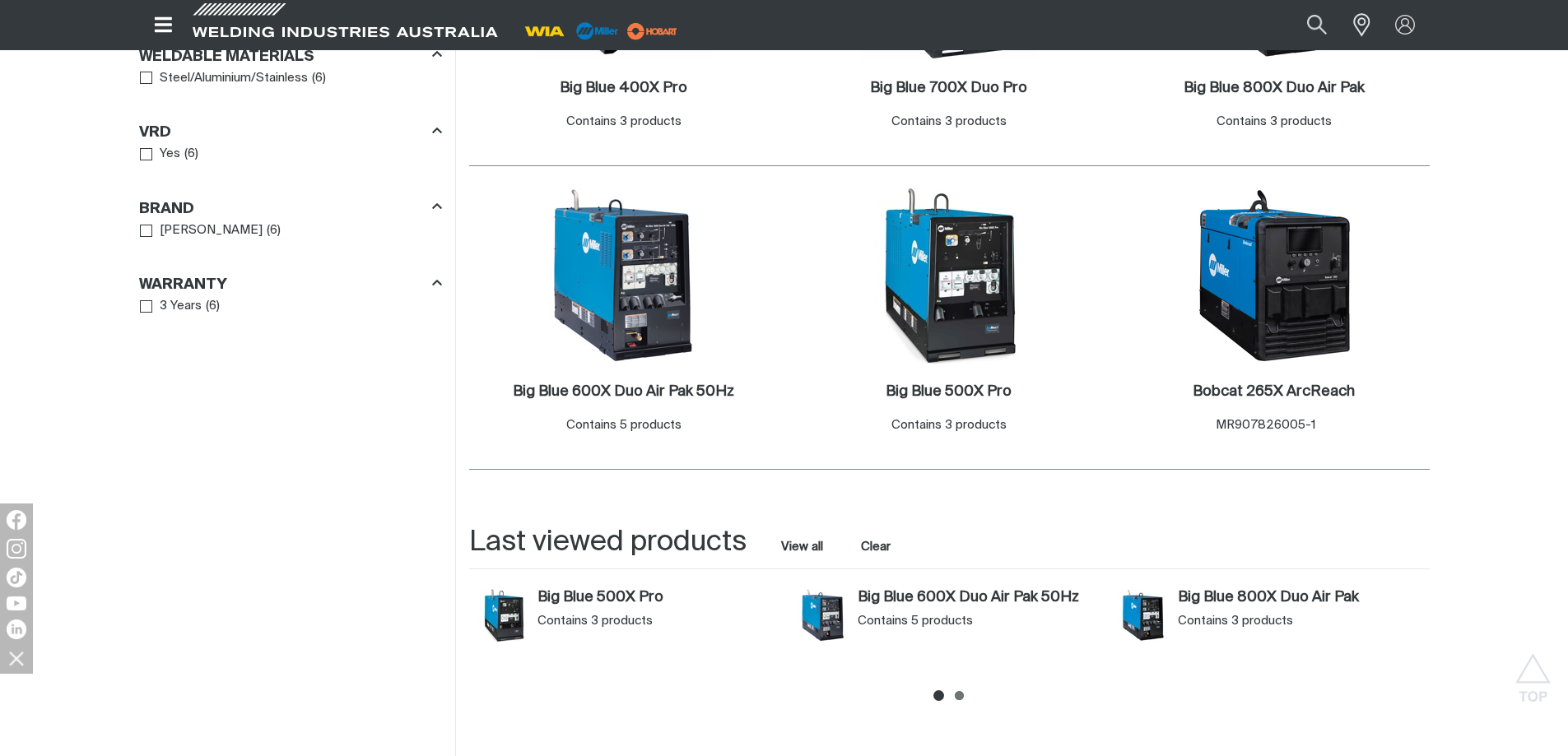
scroll to position [1070, 0]
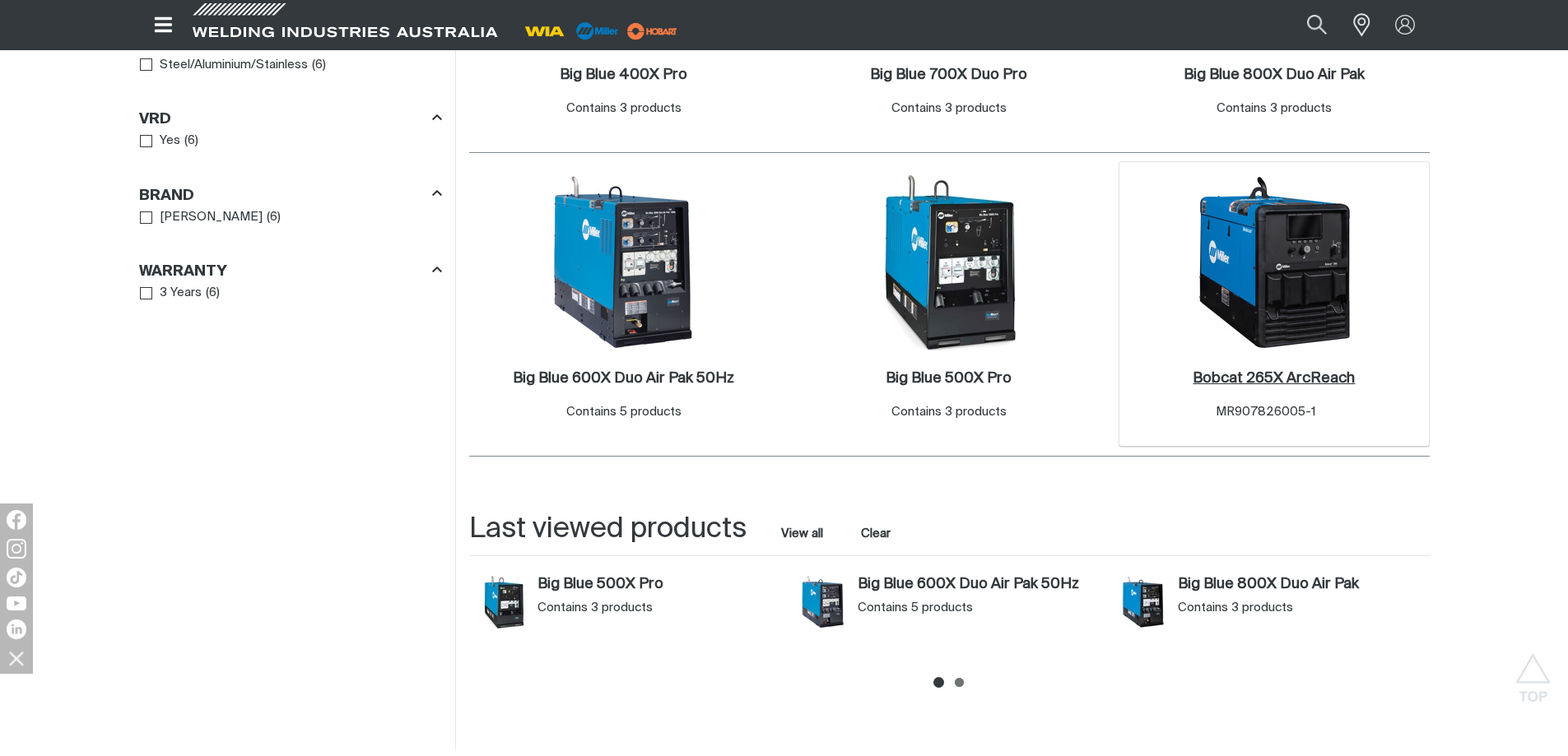
click at [1256, 380] on h2 "Bobcat 265X ArcReach ." at bounding box center [1274, 378] width 162 height 15
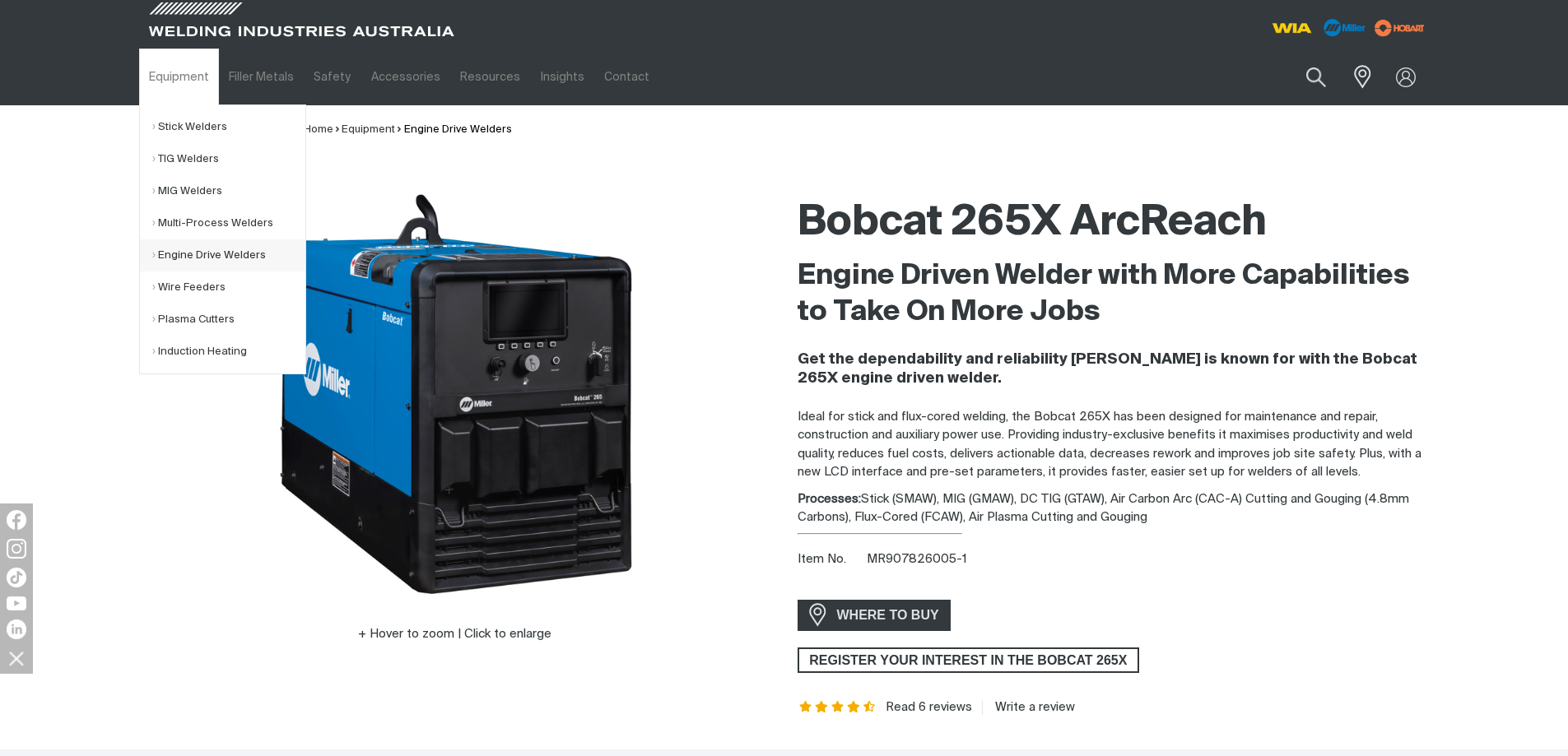
click at [206, 246] on link "Engine Drive Welders" at bounding box center [229, 255] width 154 height 32
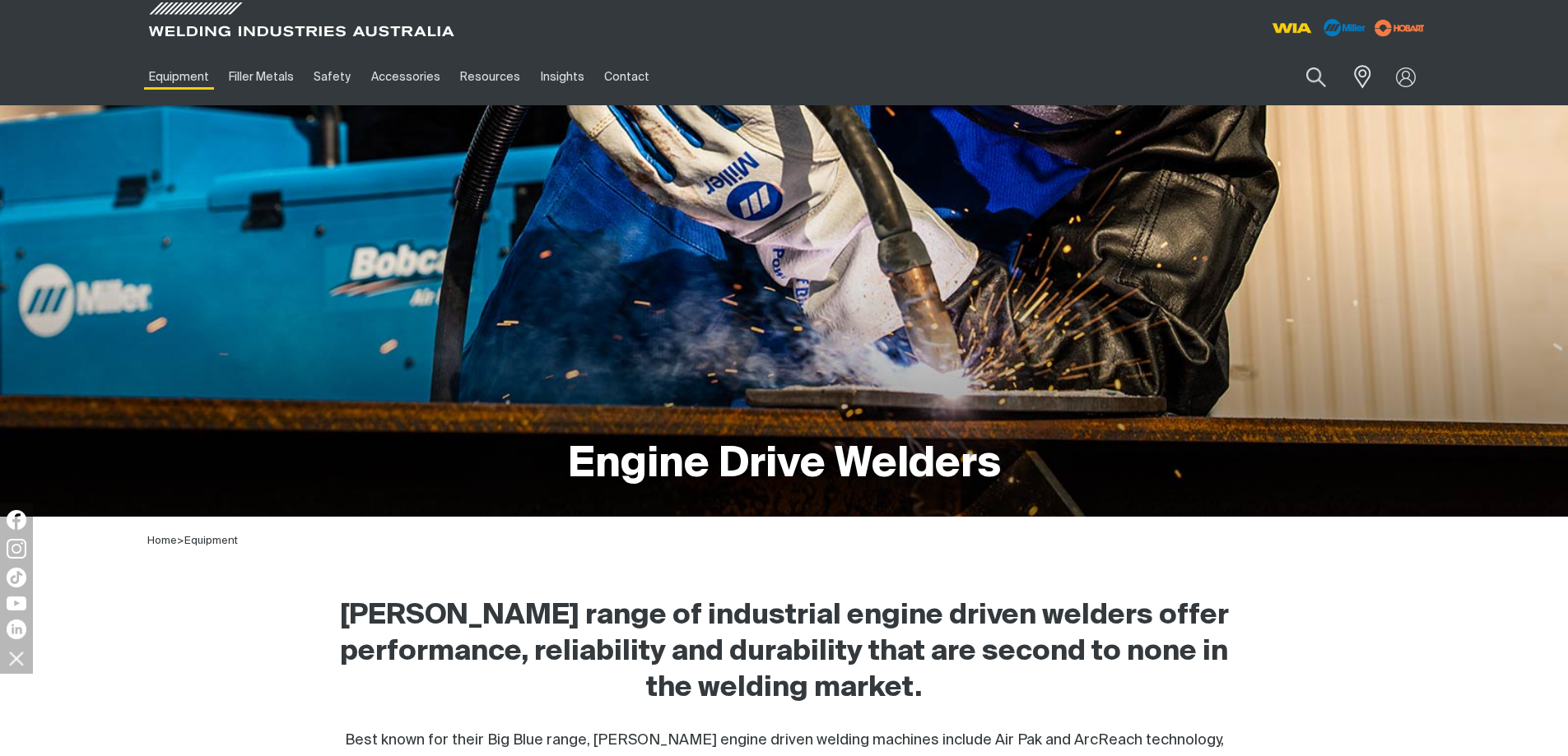
click at [163, 637] on div "[PERSON_NAME] range of industrial engine driven welders offer performance, reli…" at bounding box center [784, 686] width 1291 height 221
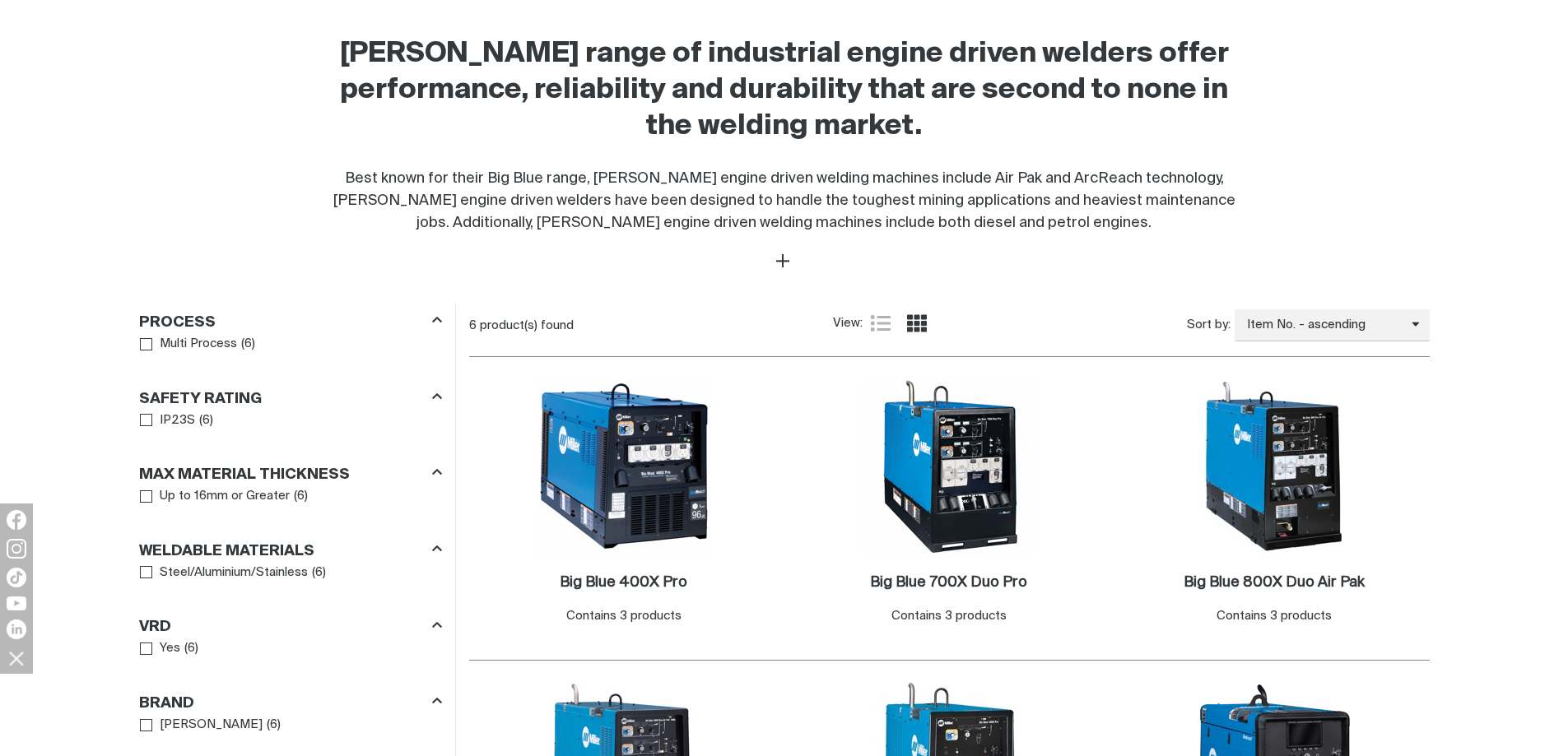
scroll to position [576, 0]
